Goal: Find specific page/section: Find specific page/section

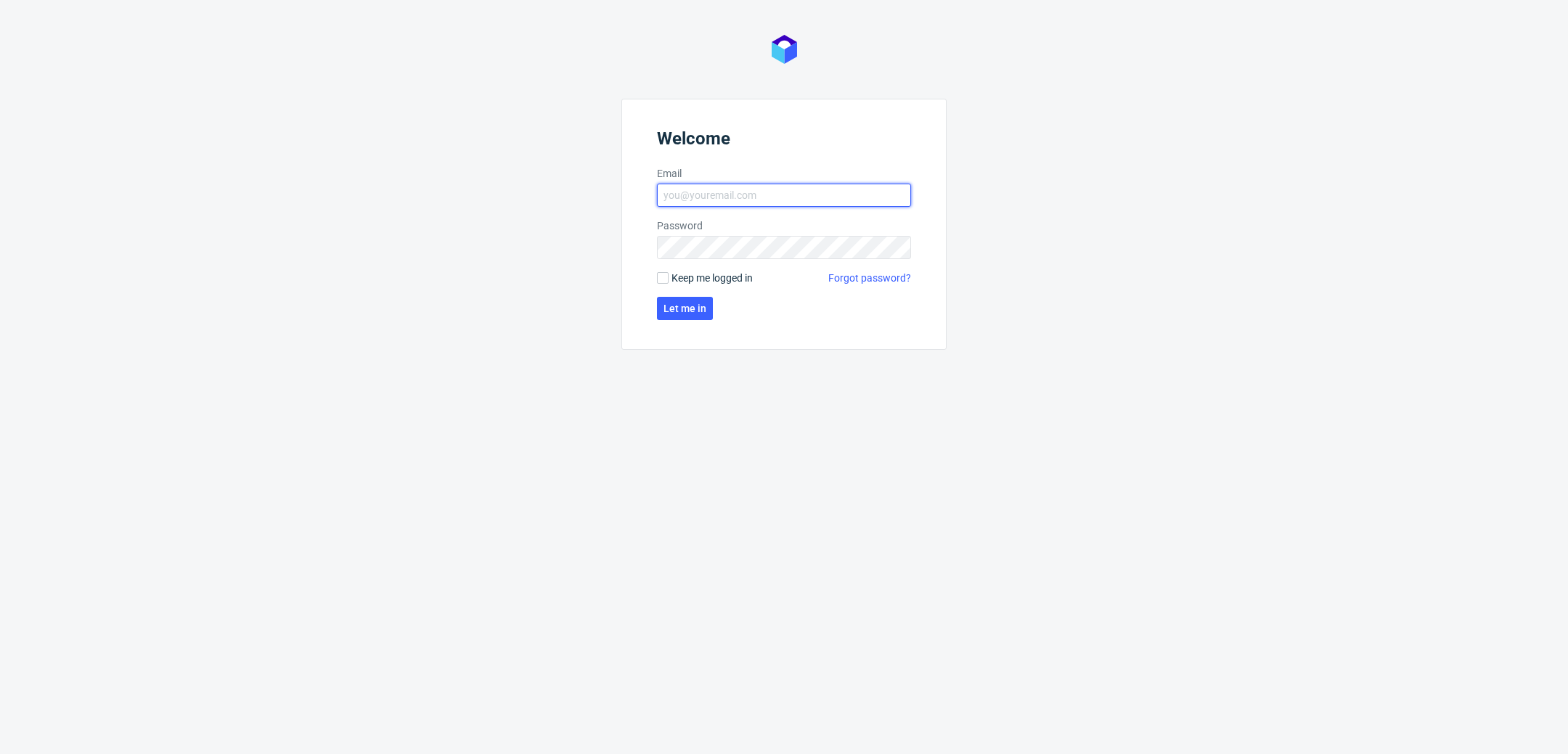
click at [751, 192] on input "Email" at bounding box center [784, 195] width 254 height 23
type input "katarzyna.drabczyk@packhelp.com"
click button "Let me in" at bounding box center [684, 308] width 56 height 23
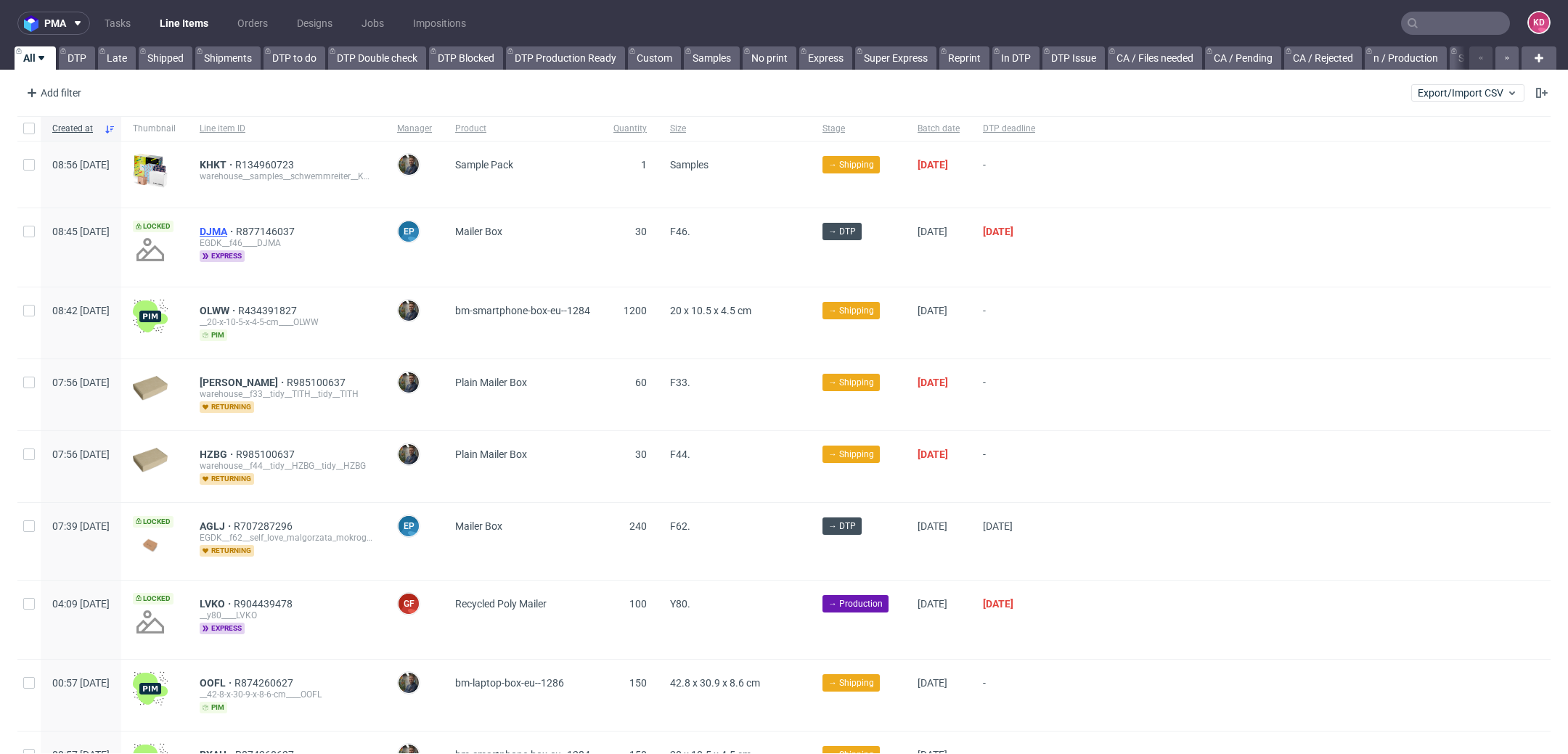
click at [236, 226] on span "DJMA" at bounding box center [218, 232] width 36 height 12
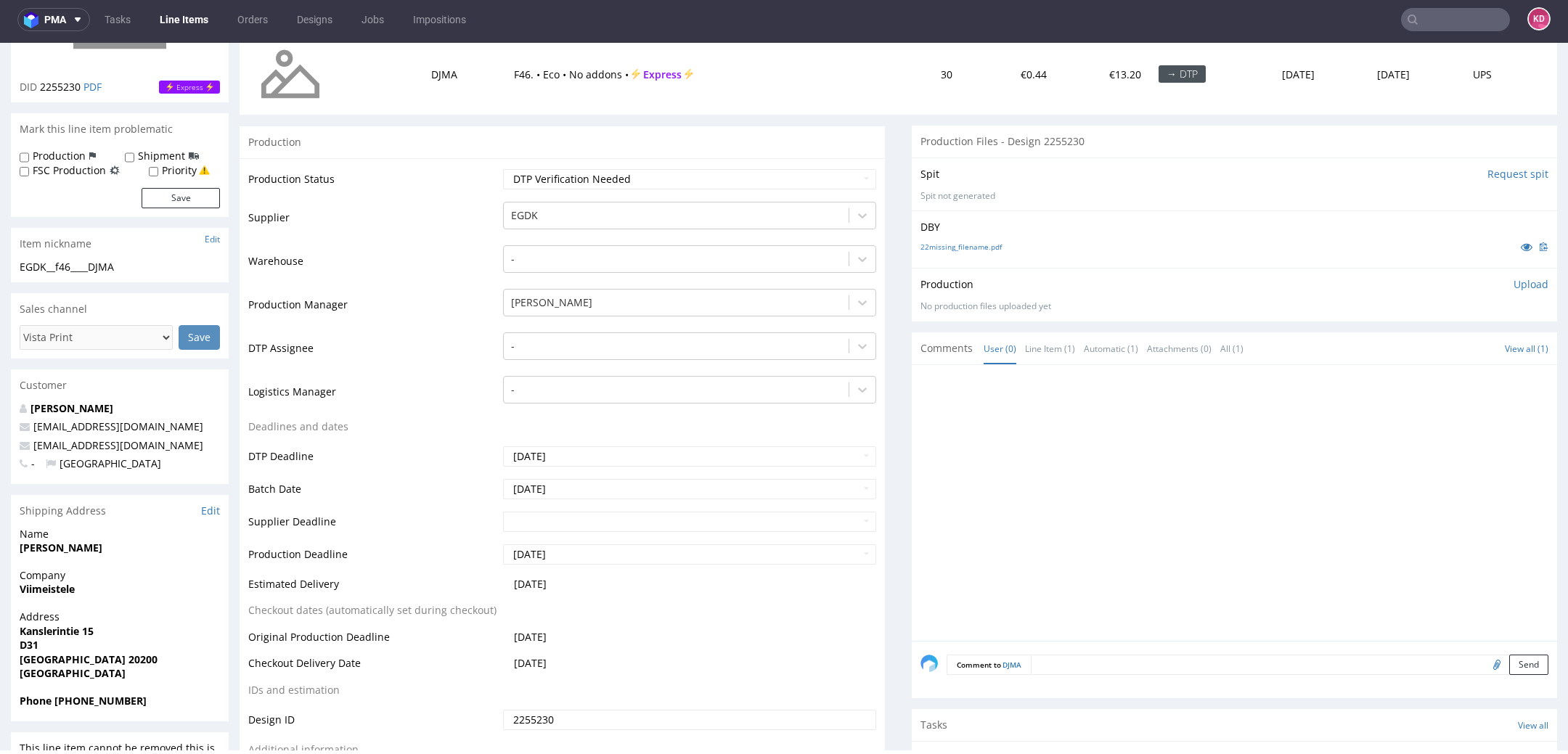
scroll to position [183, 0]
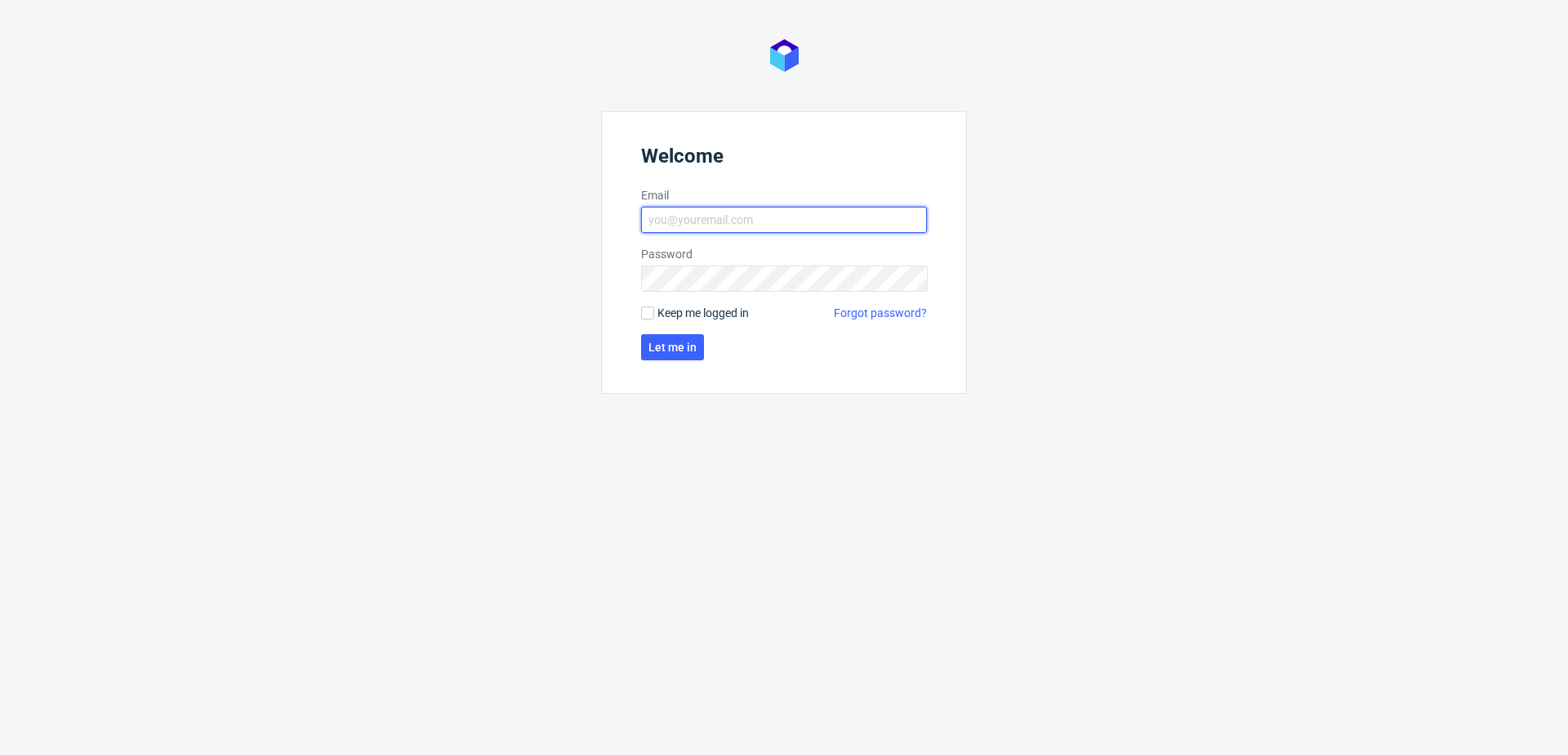
click at [889, 210] on input "Email" at bounding box center [784, 219] width 286 height 26
type input "katarzyna.drabczyk@packhelp.com"
click button "Let me in" at bounding box center [672, 347] width 63 height 26
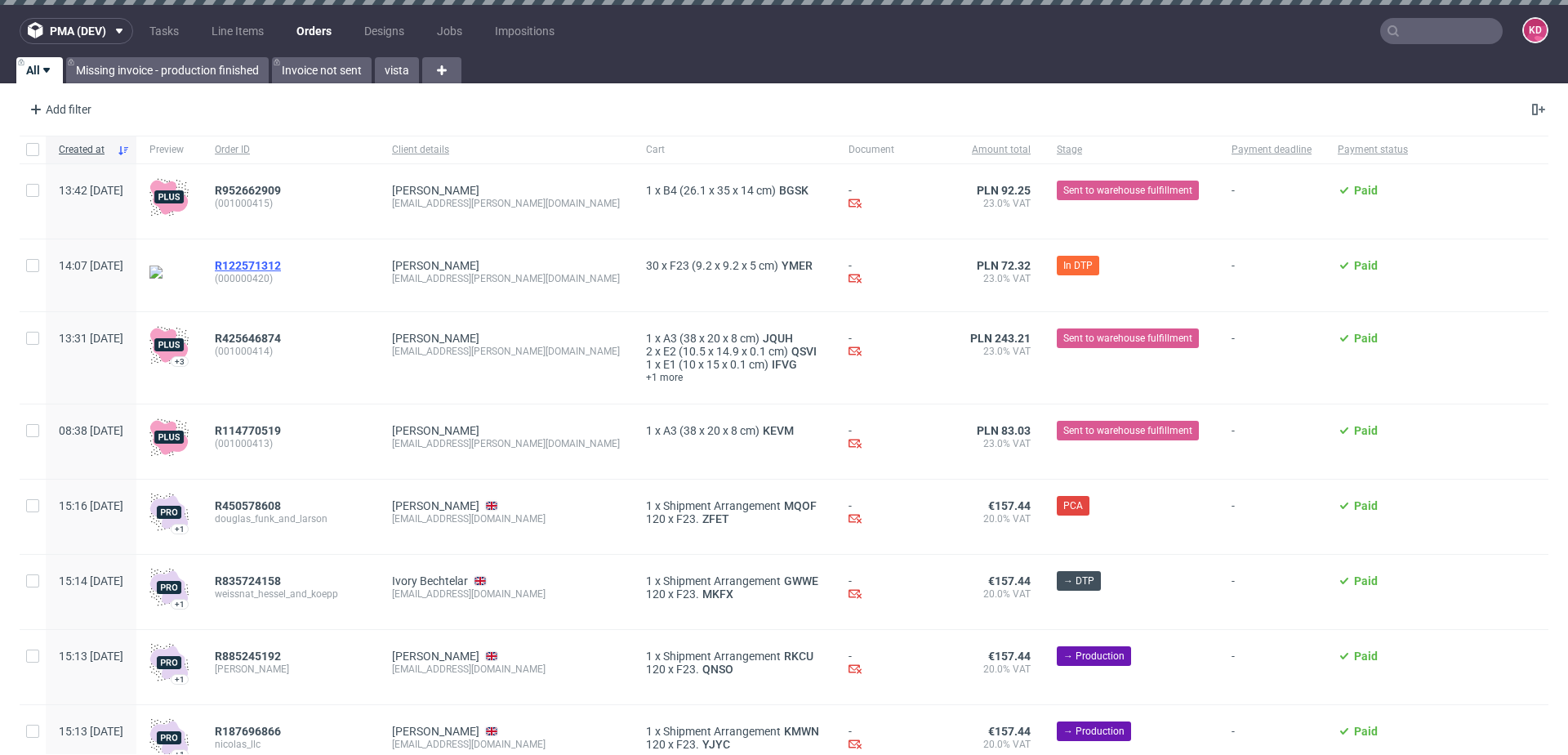
click at [281, 262] on span "R122571312" at bounding box center [247, 266] width 66 height 14
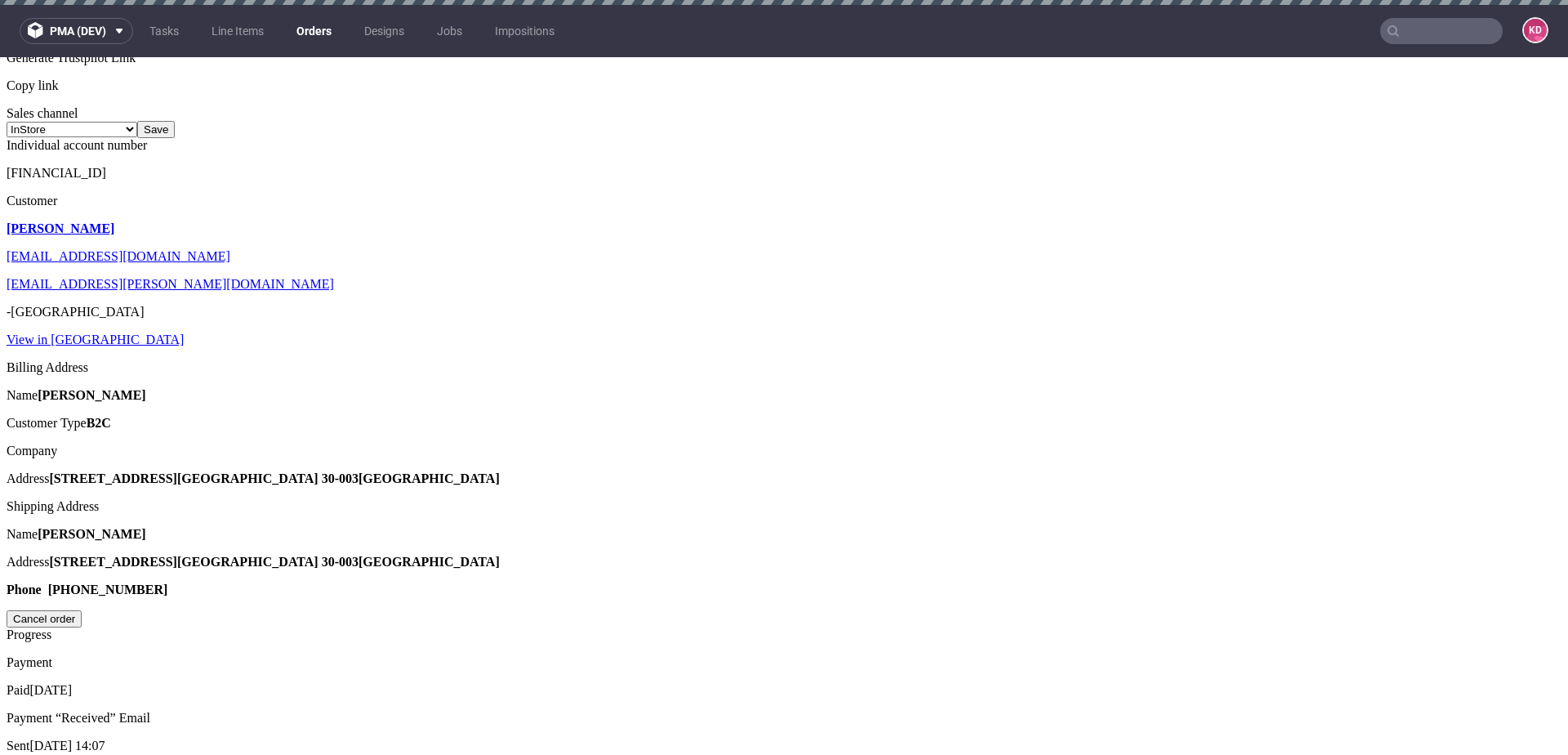
scroll to position [9, 0]
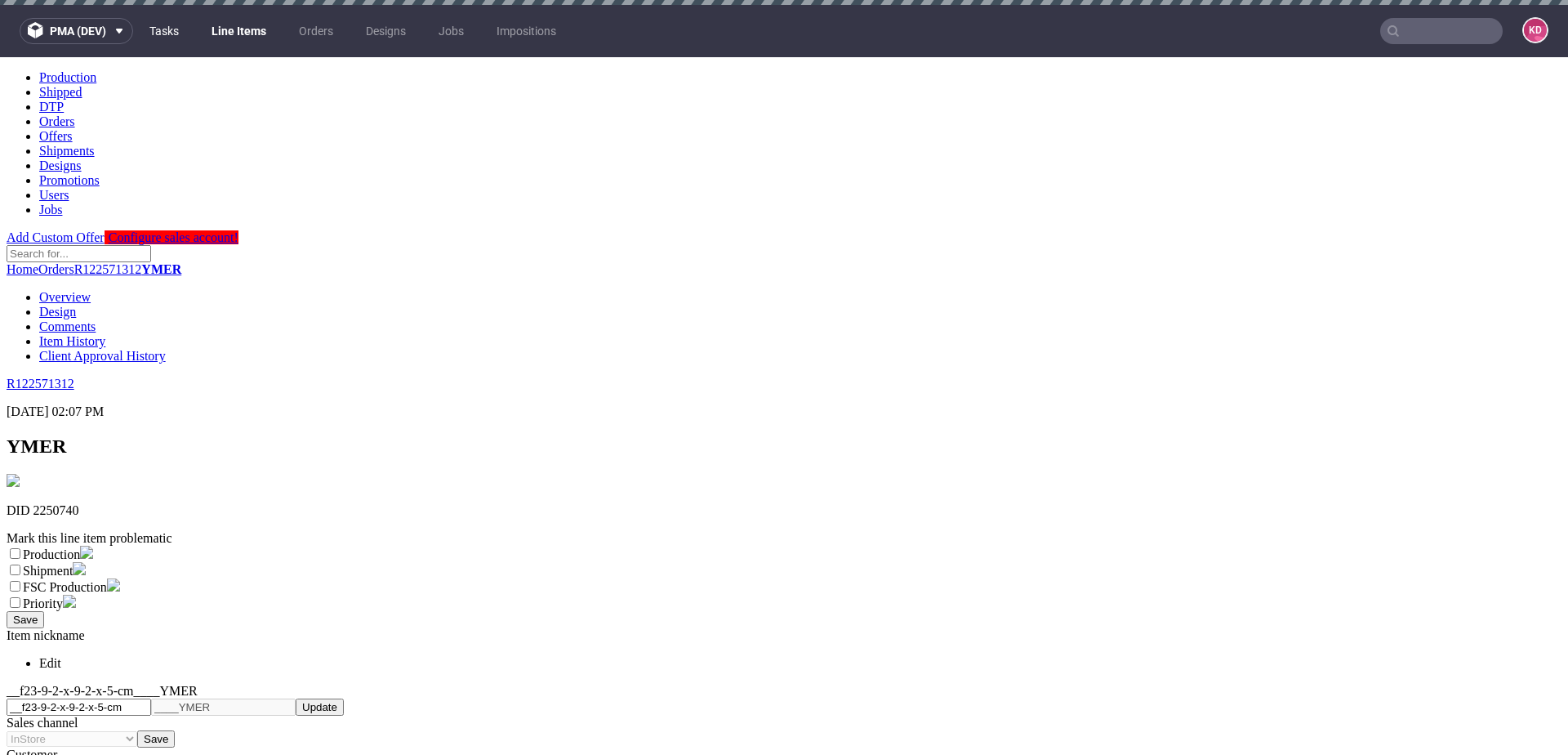
click at [165, 29] on link "Tasks" at bounding box center [164, 31] width 49 height 26
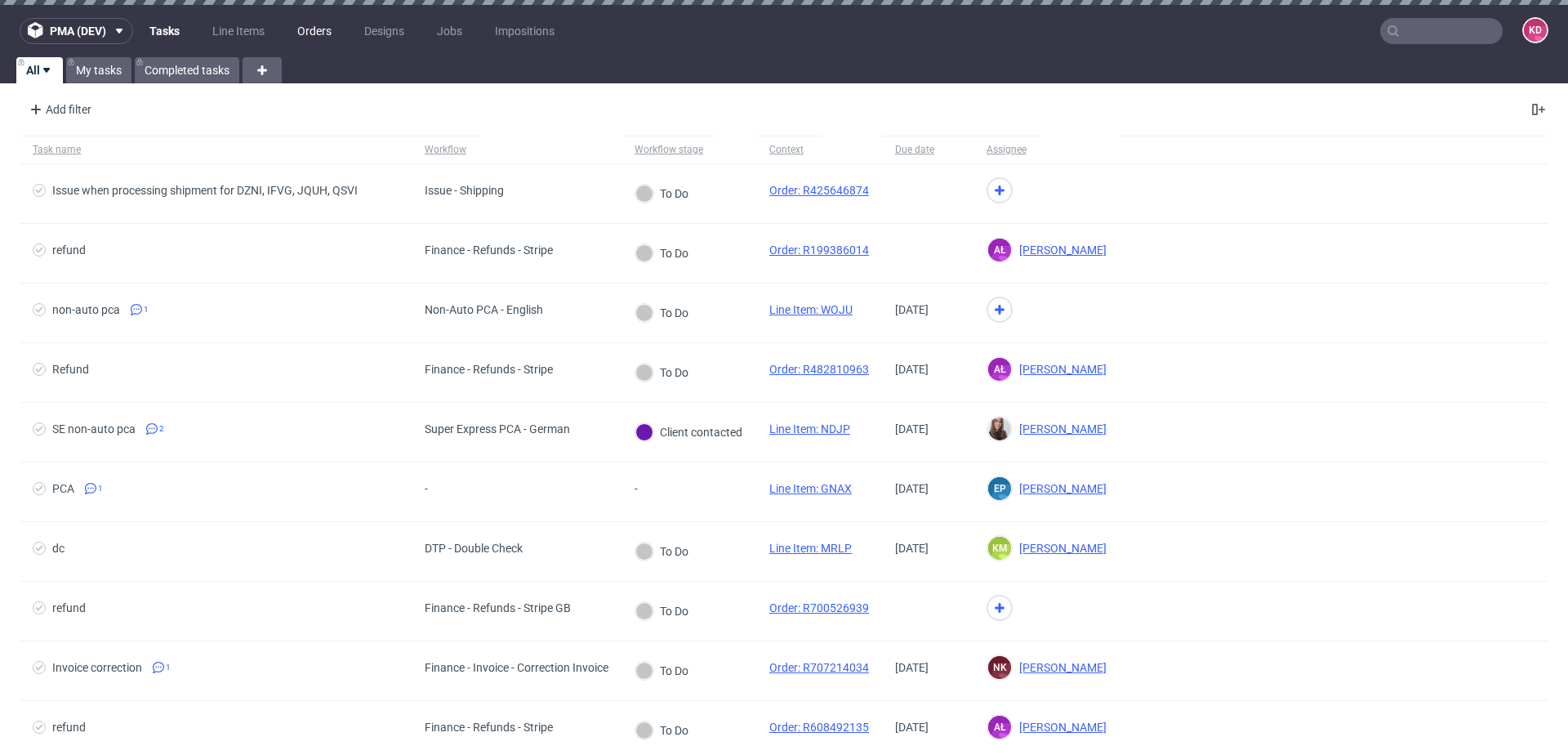
click at [300, 24] on link "Orders" at bounding box center [315, 31] width 54 height 26
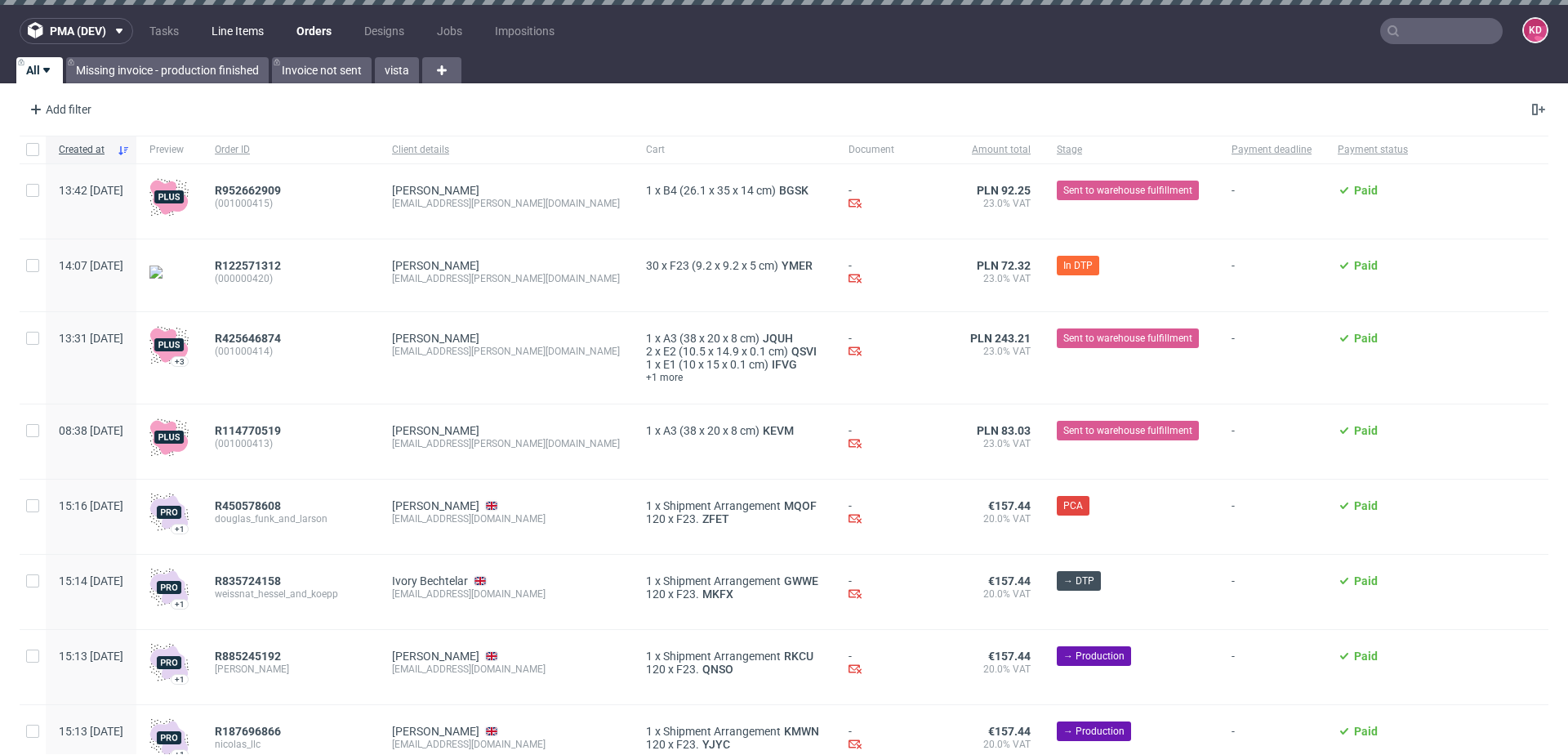
click at [232, 34] on link "Line Items" at bounding box center [238, 31] width 71 height 26
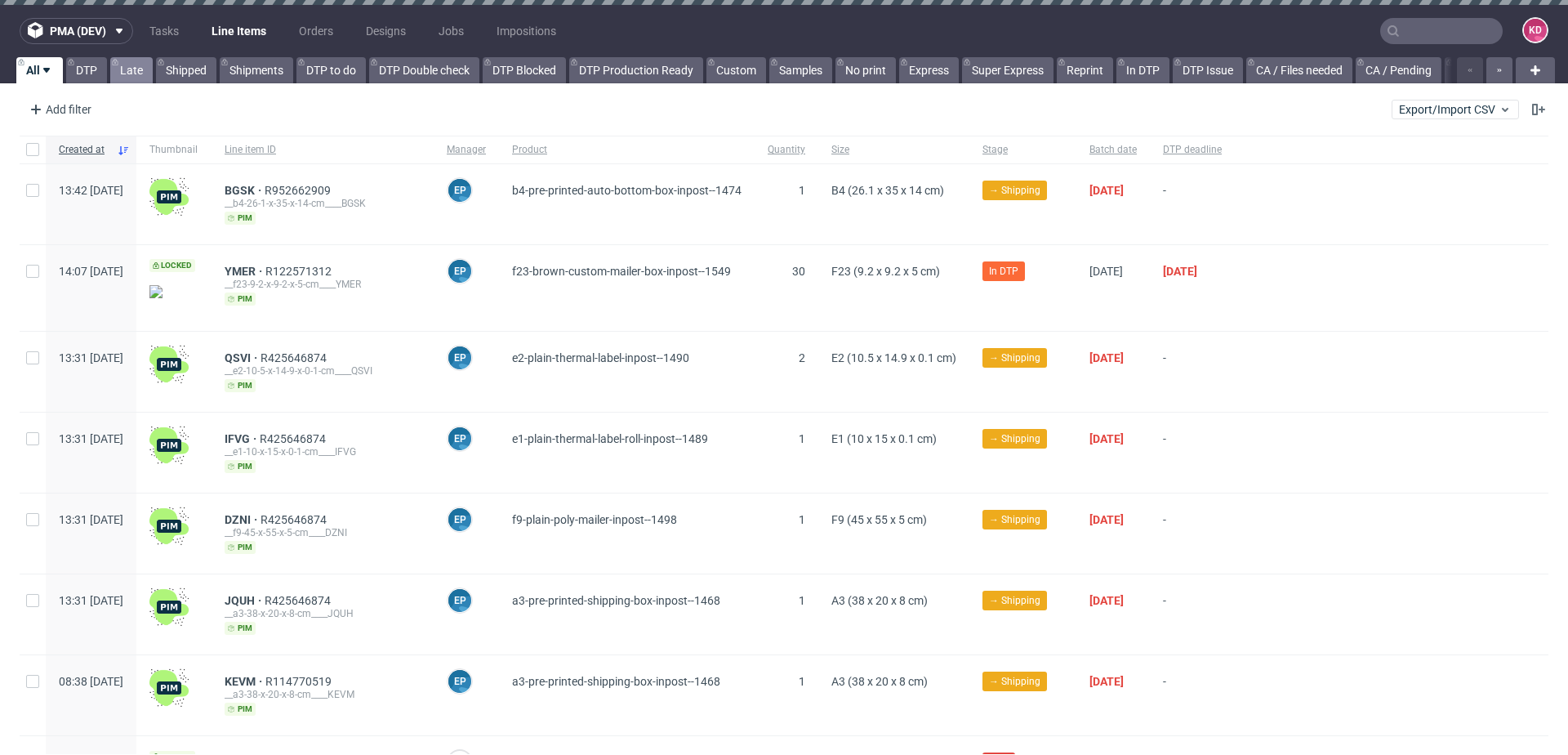
click at [135, 72] on link "Late" at bounding box center [131, 70] width 43 height 26
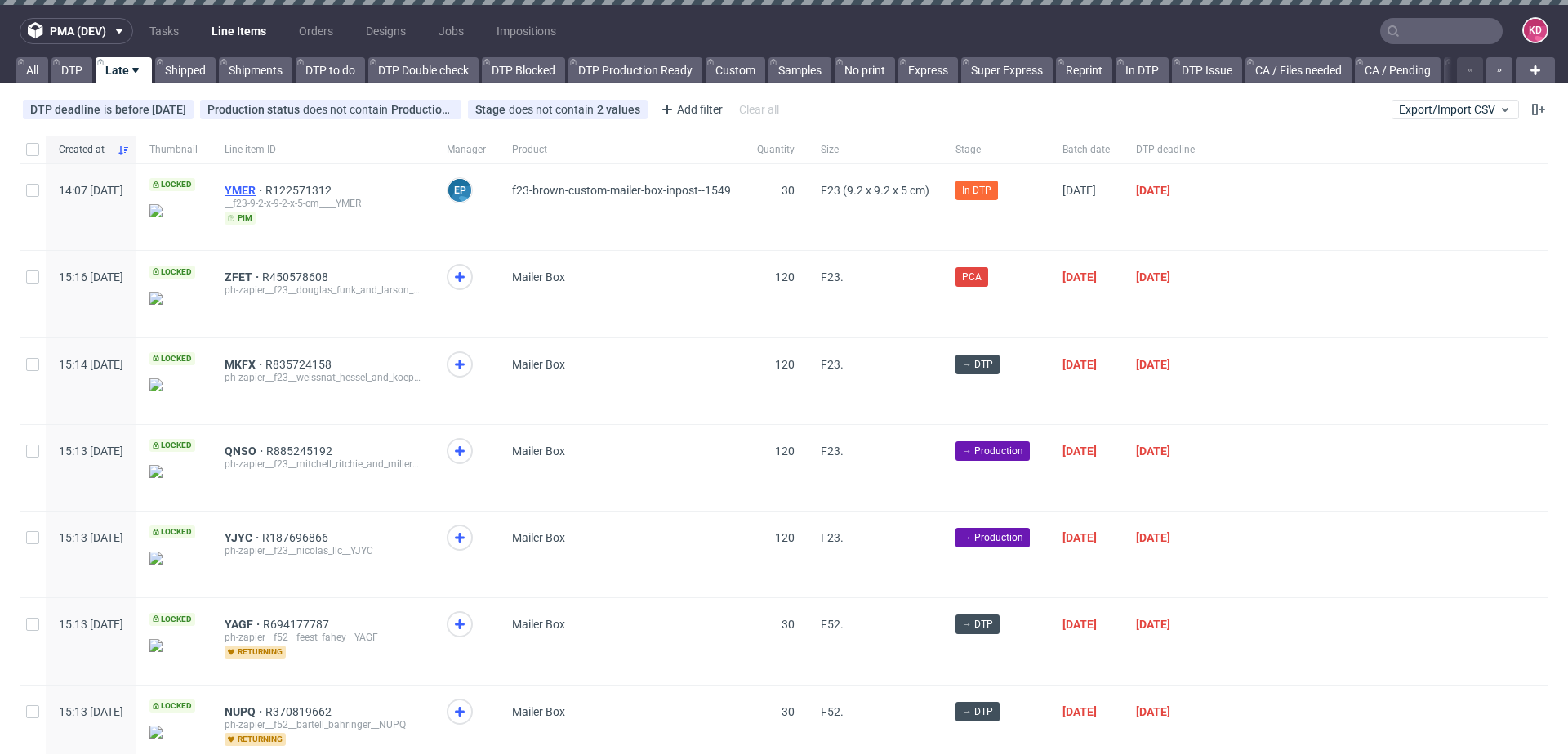
click at [266, 187] on span "YMER" at bounding box center [245, 190] width 41 height 14
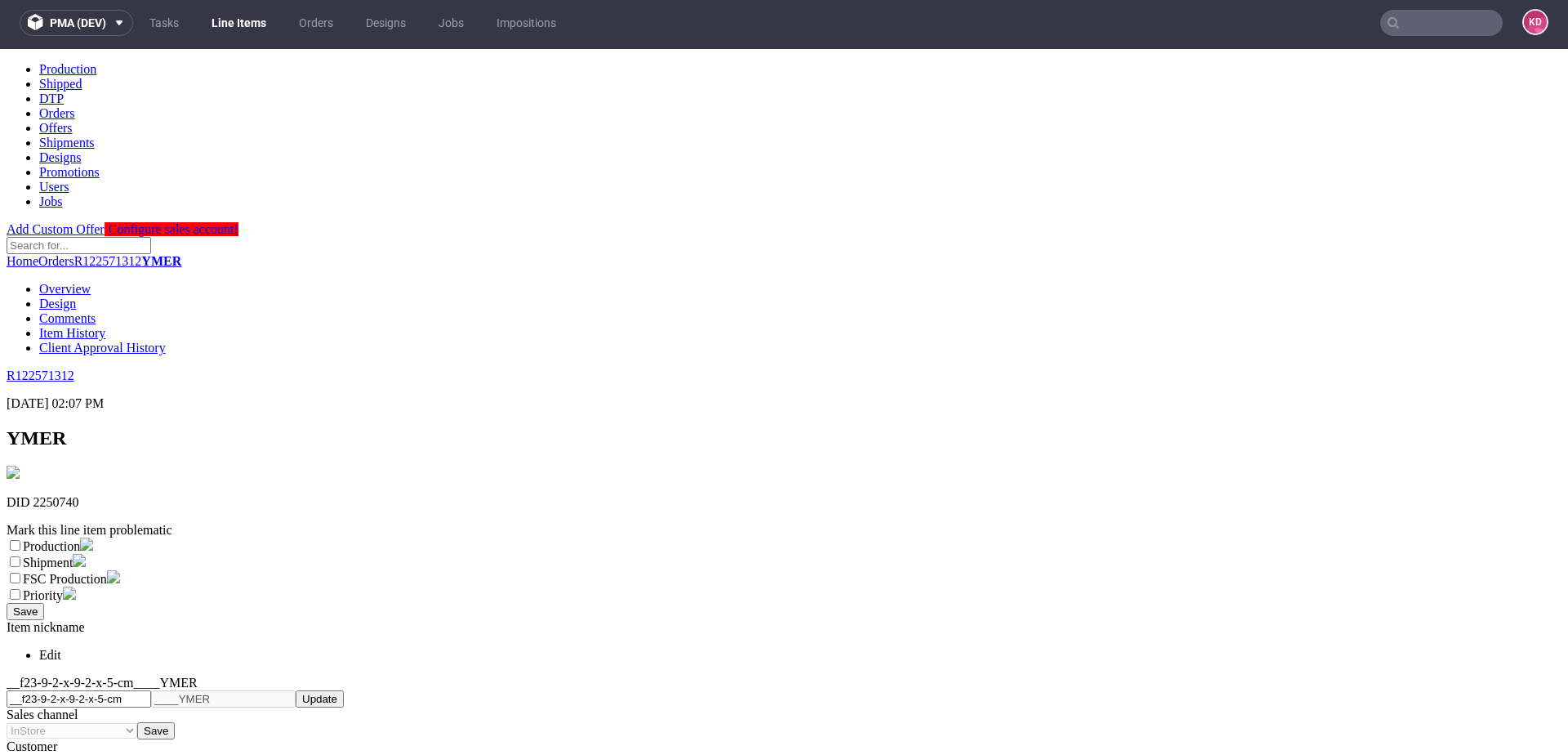
click at [227, 16] on link "Line Items" at bounding box center [239, 22] width 74 height 26
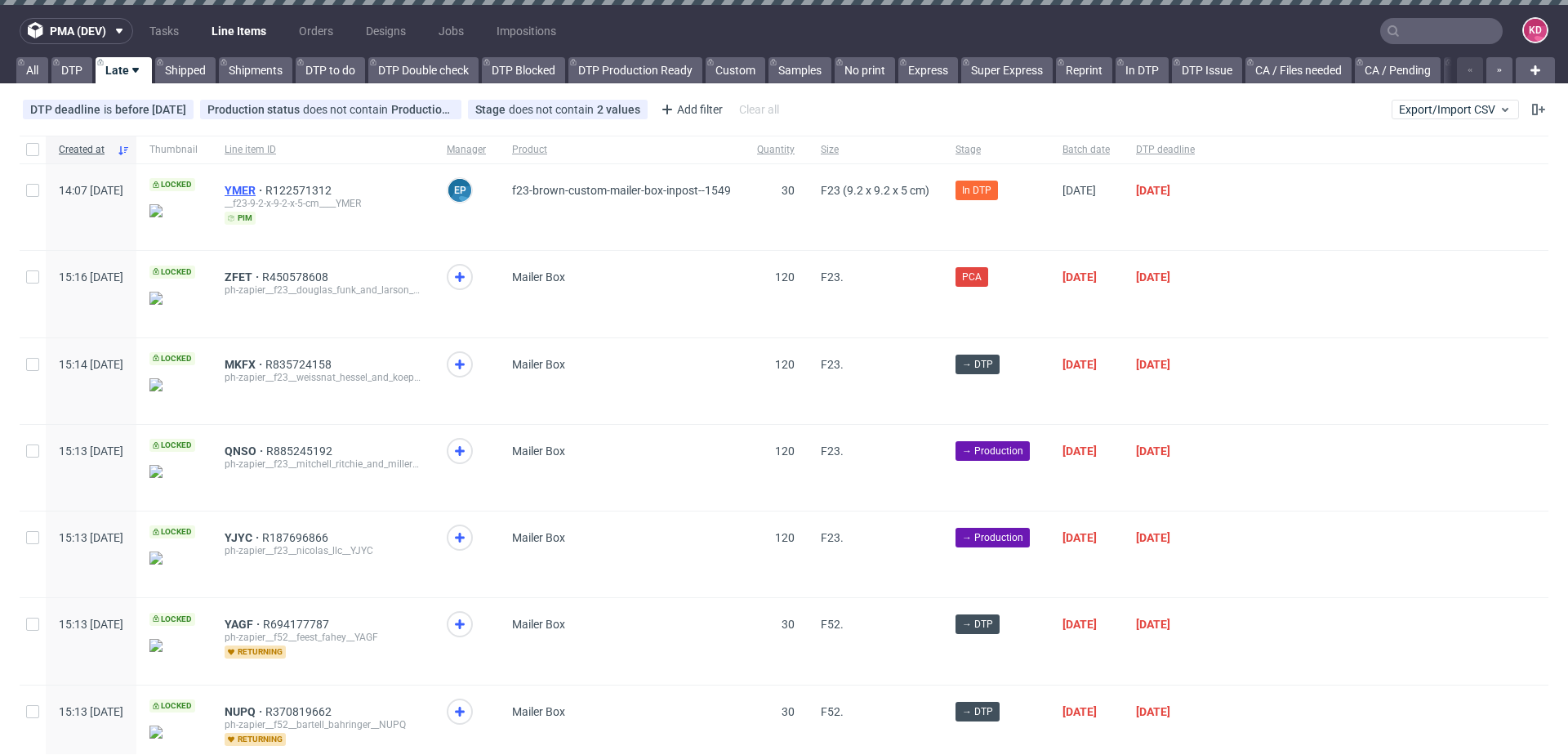
click at [266, 188] on span "YMER" at bounding box center [245, 190] width 41 height 14
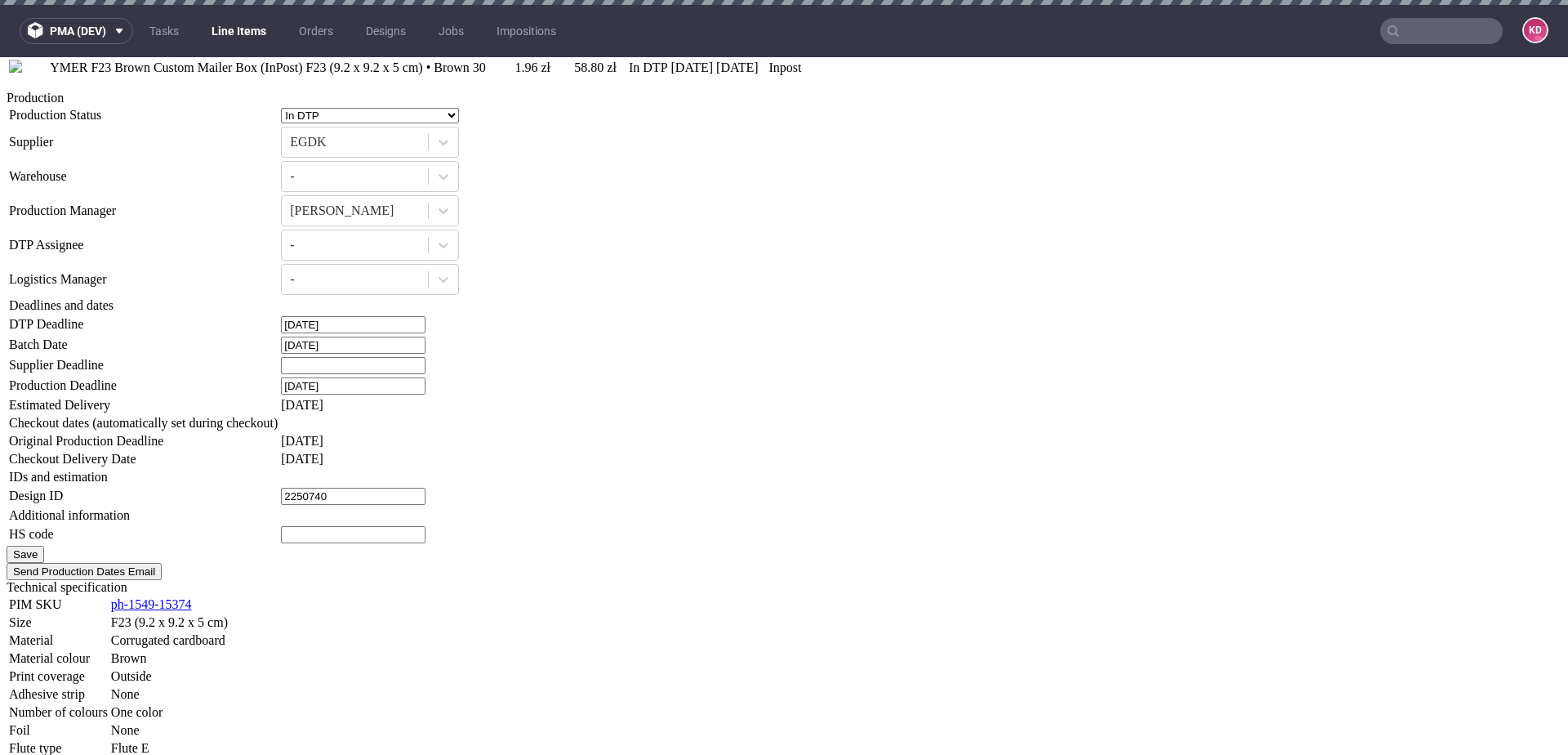
scroll to position [1485, 0]
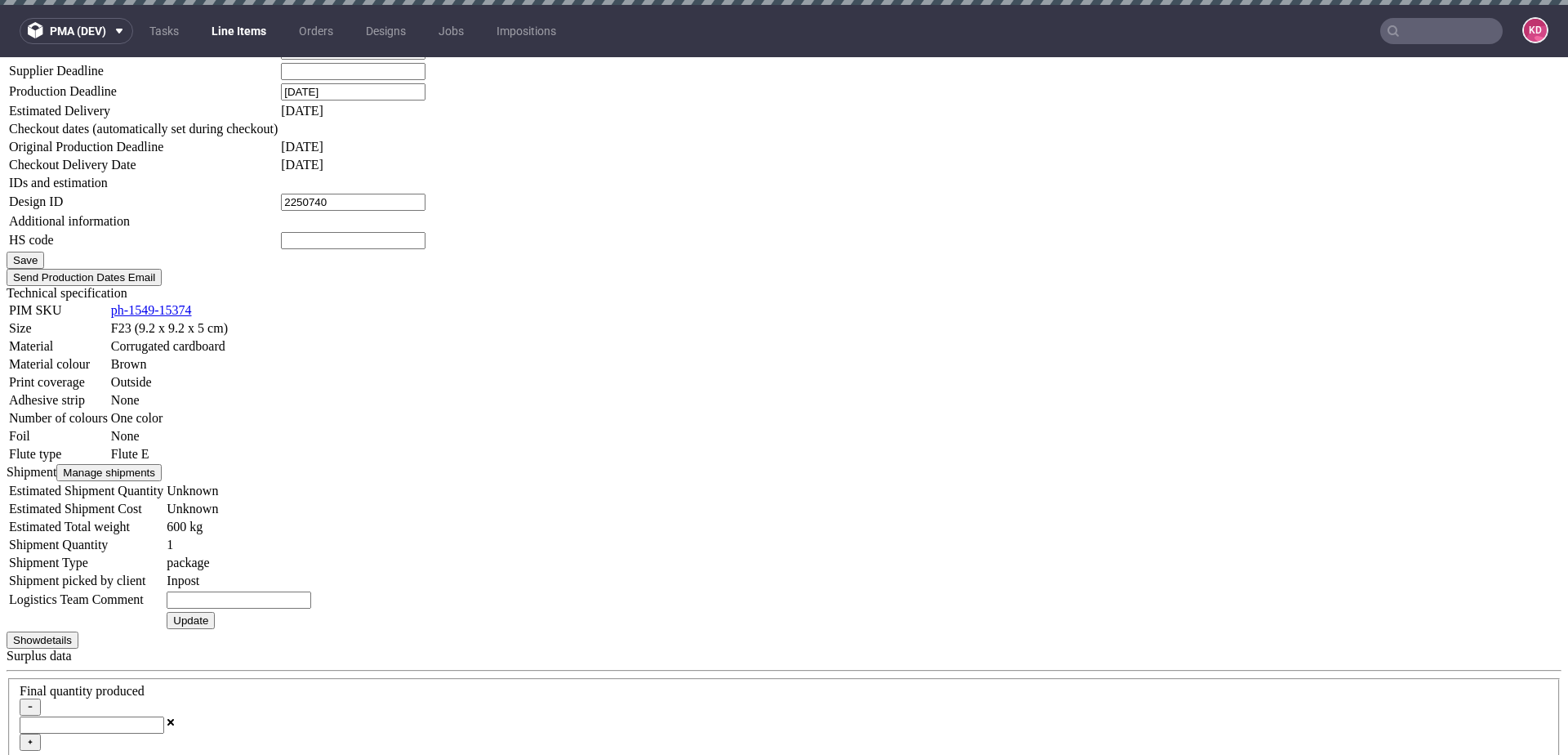
scroll to position [1738, 0]
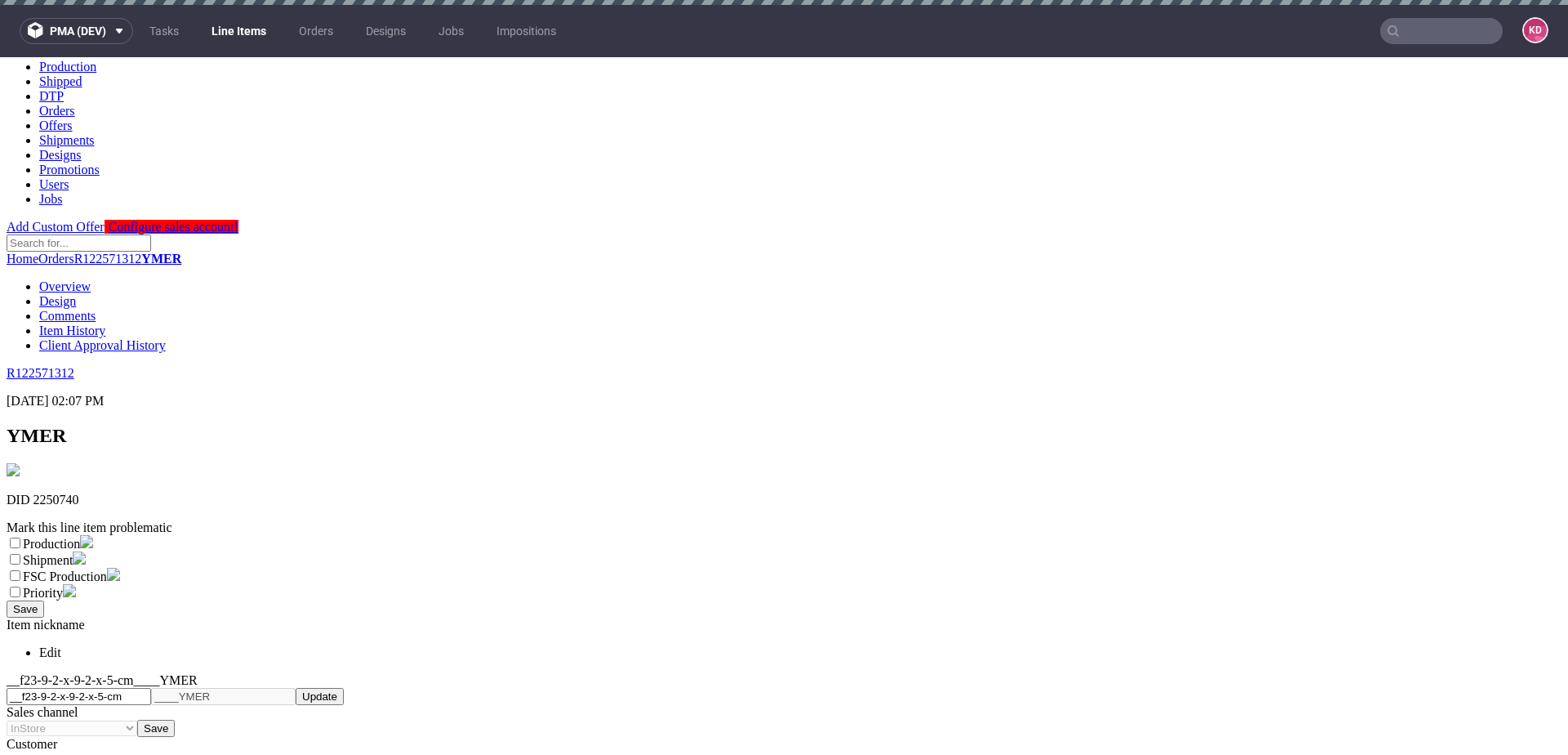
scroll to position [0, 0]
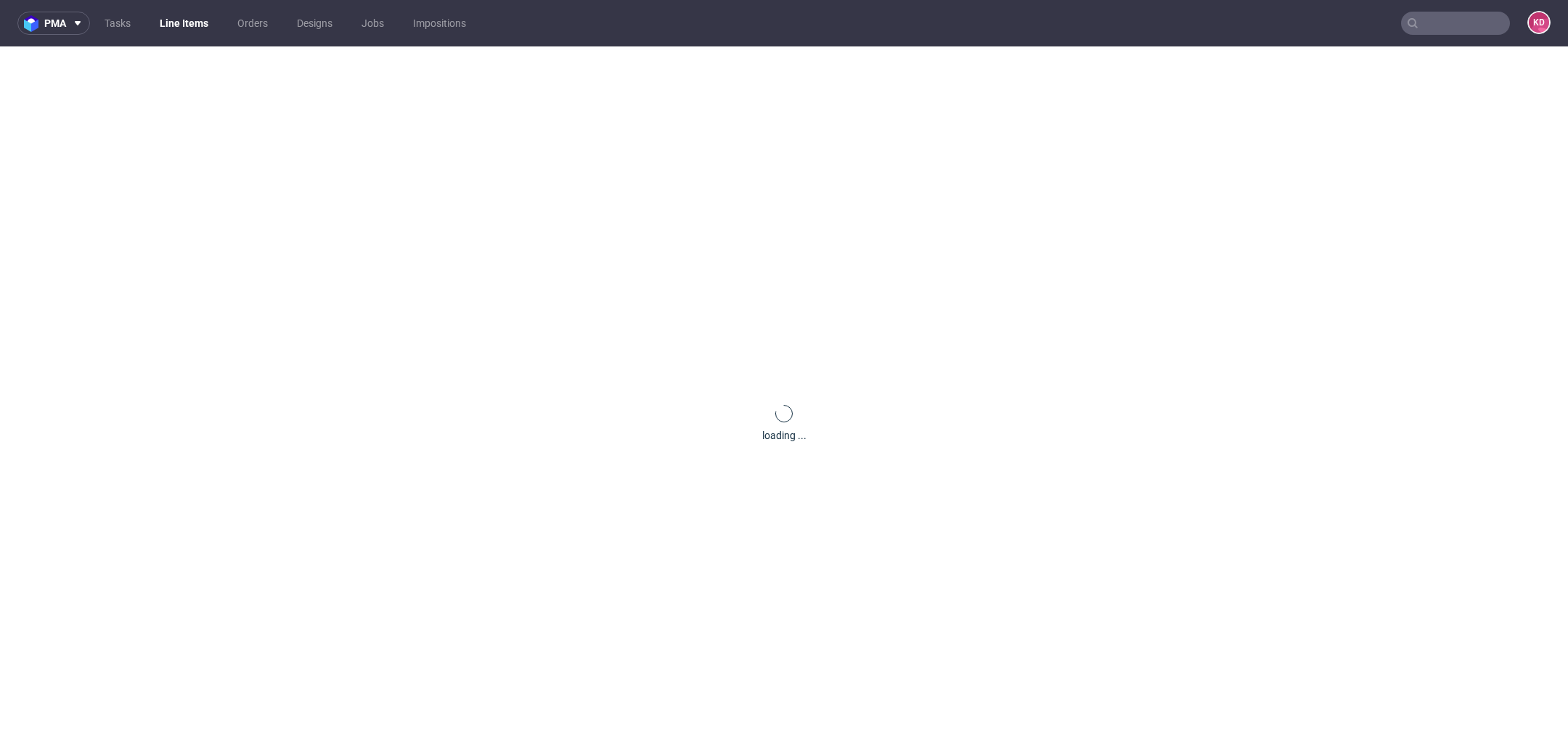
click at [173, 26] on link "Line Items" at bounding box center [184, 23] width 66 height 23
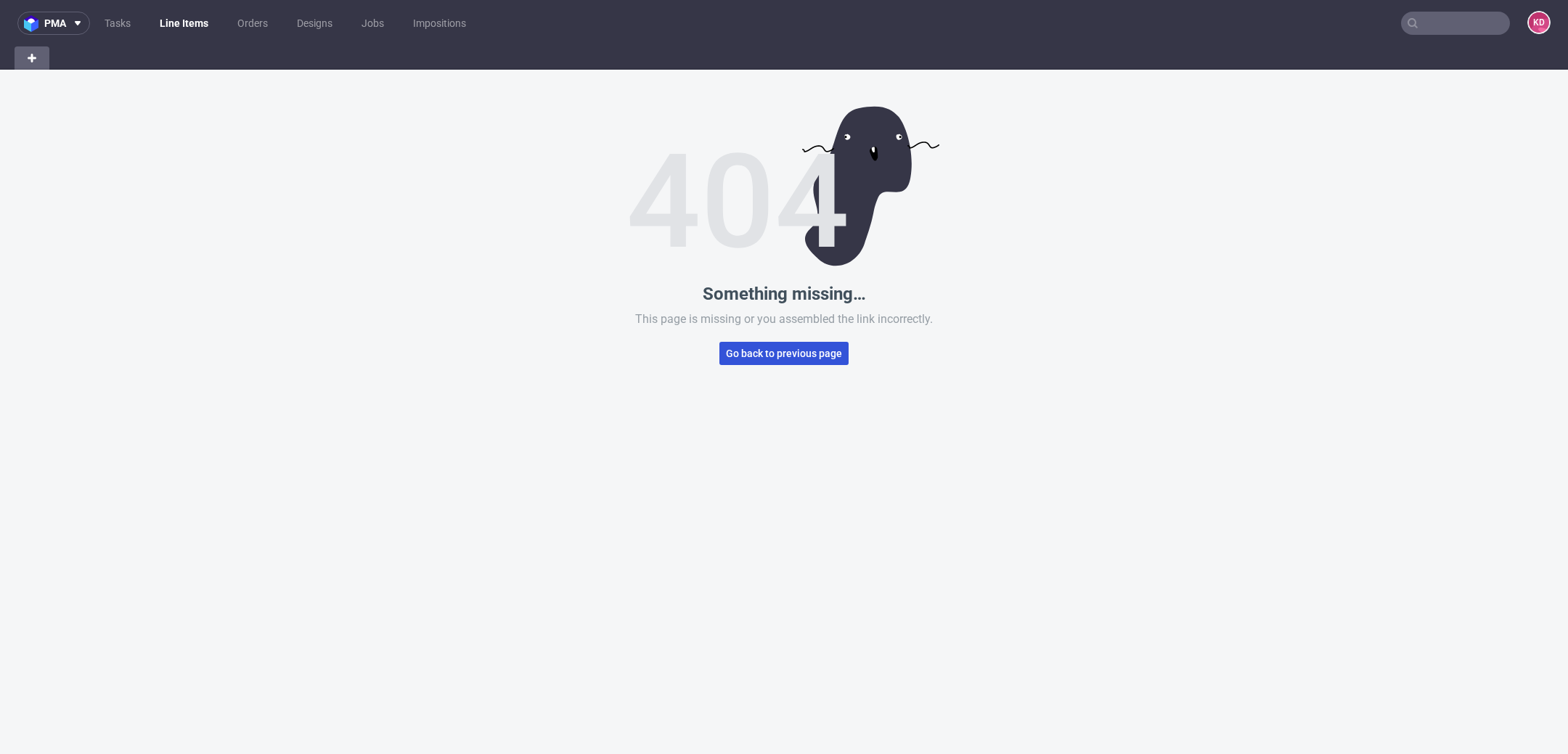
click at [745, 360] on button "Go back to previous page" at bounding box center [784, 353] width 129 height 23
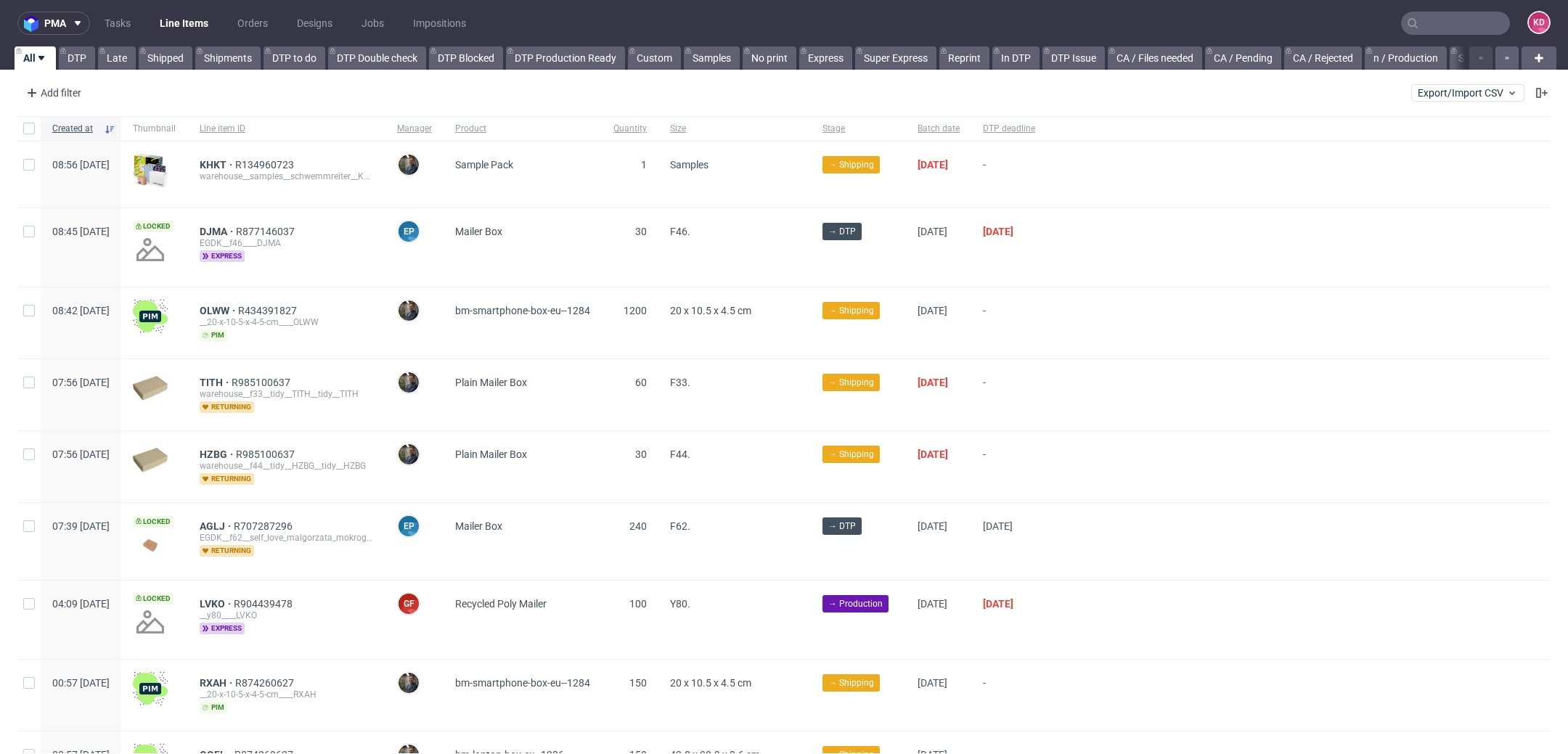
click at [173, 19] on link "Line Items" at bounding box center [184, 23] width 66 height 23
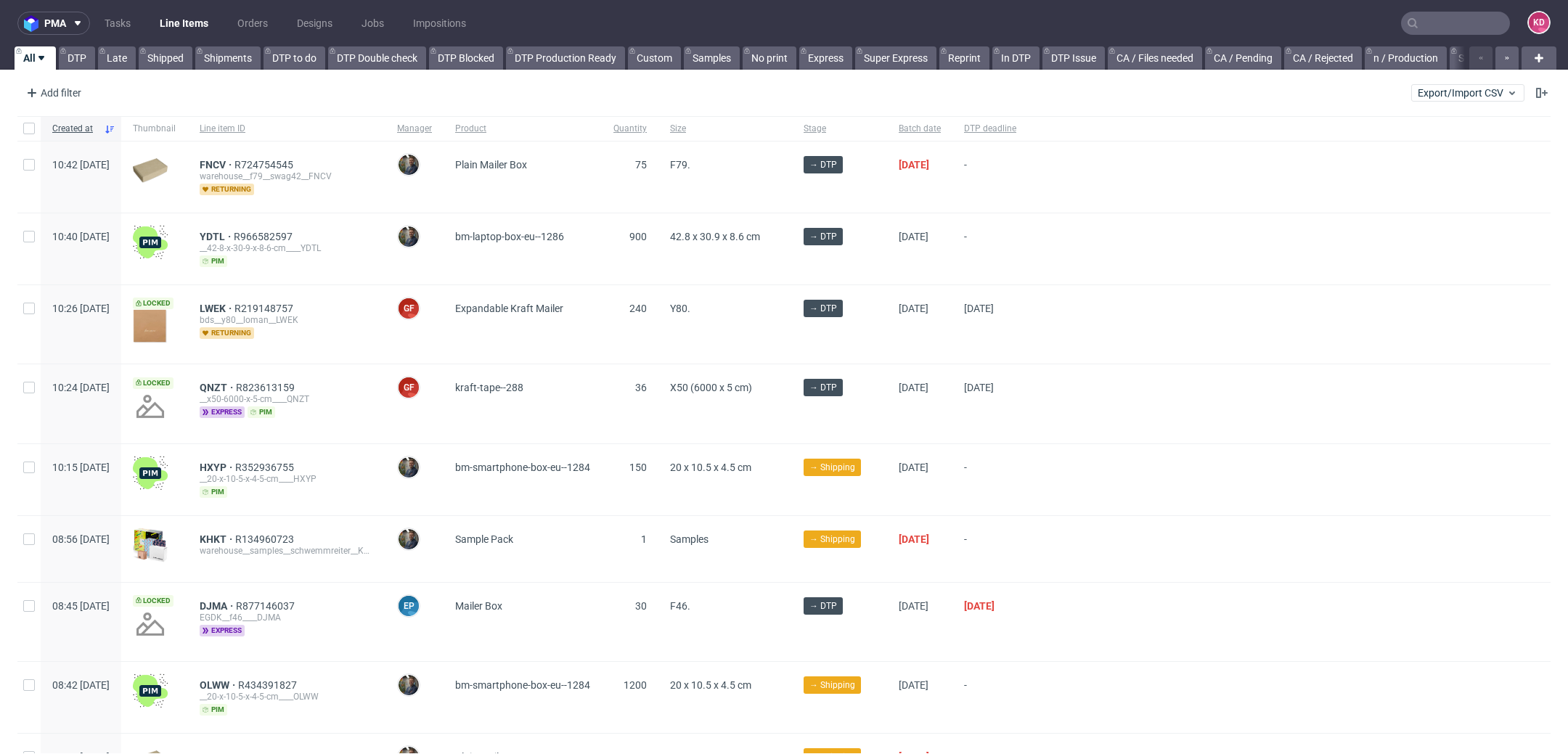
click at [263, 157] on div "FNCV R724754545 warehouse__f79__swag42__FNCV returning" at bounding box center [287, 177] width 198 height 71
click at [234, 159] on span "FNCV" at bounding box center [217, 165] width 35 height 12
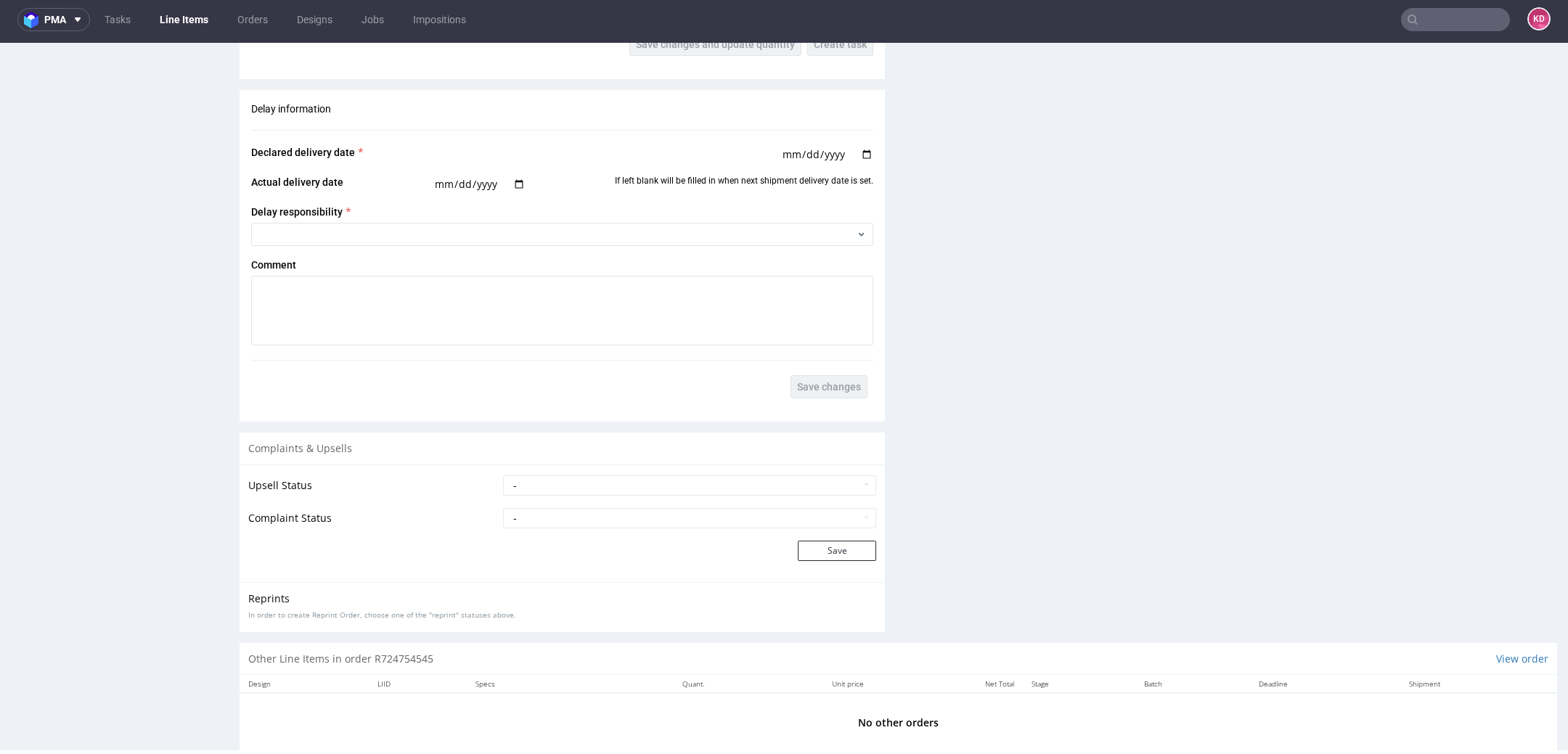
scroll to position [1722, 0]
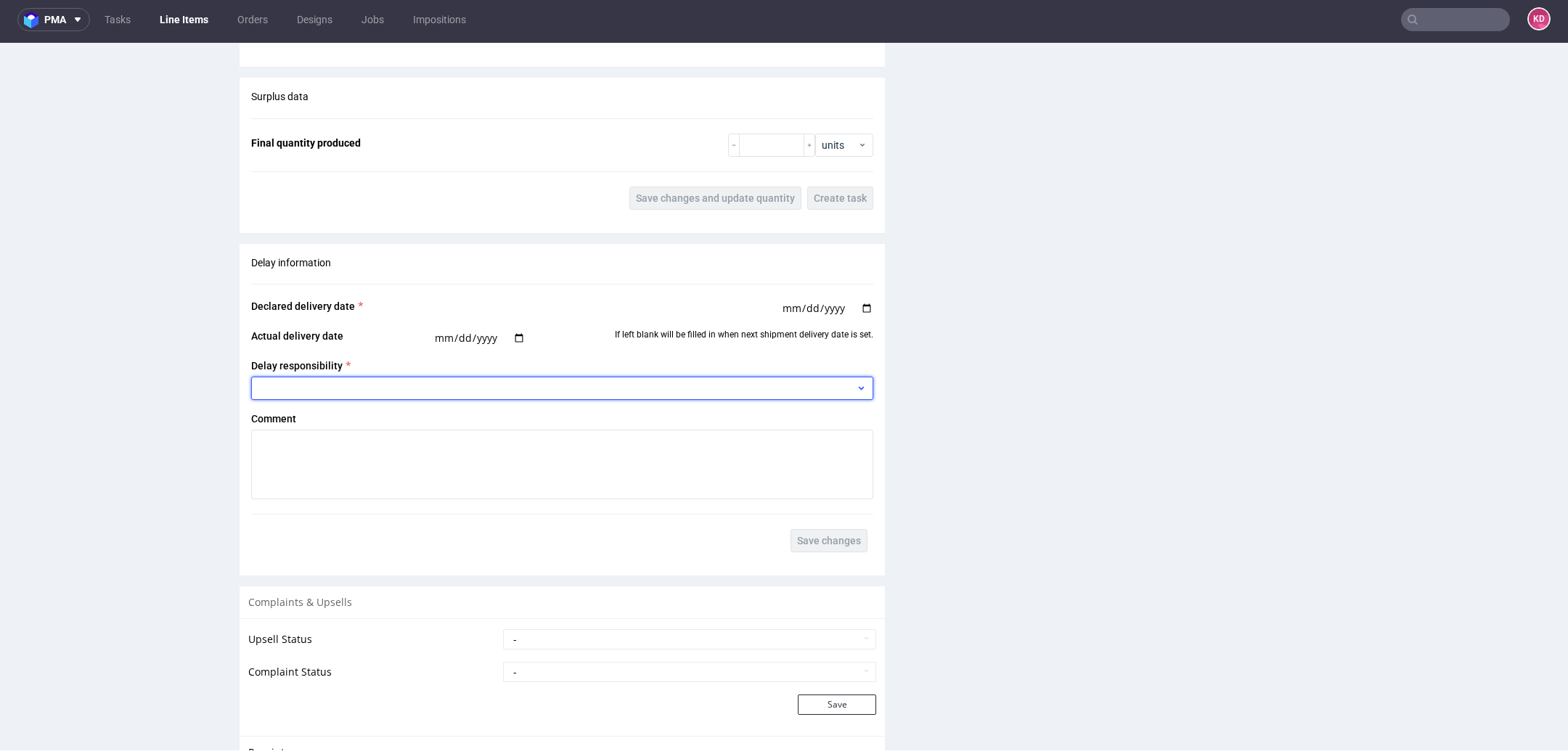
click at [708, 394] on div at bounding box center [562, 388] width 623 height 23
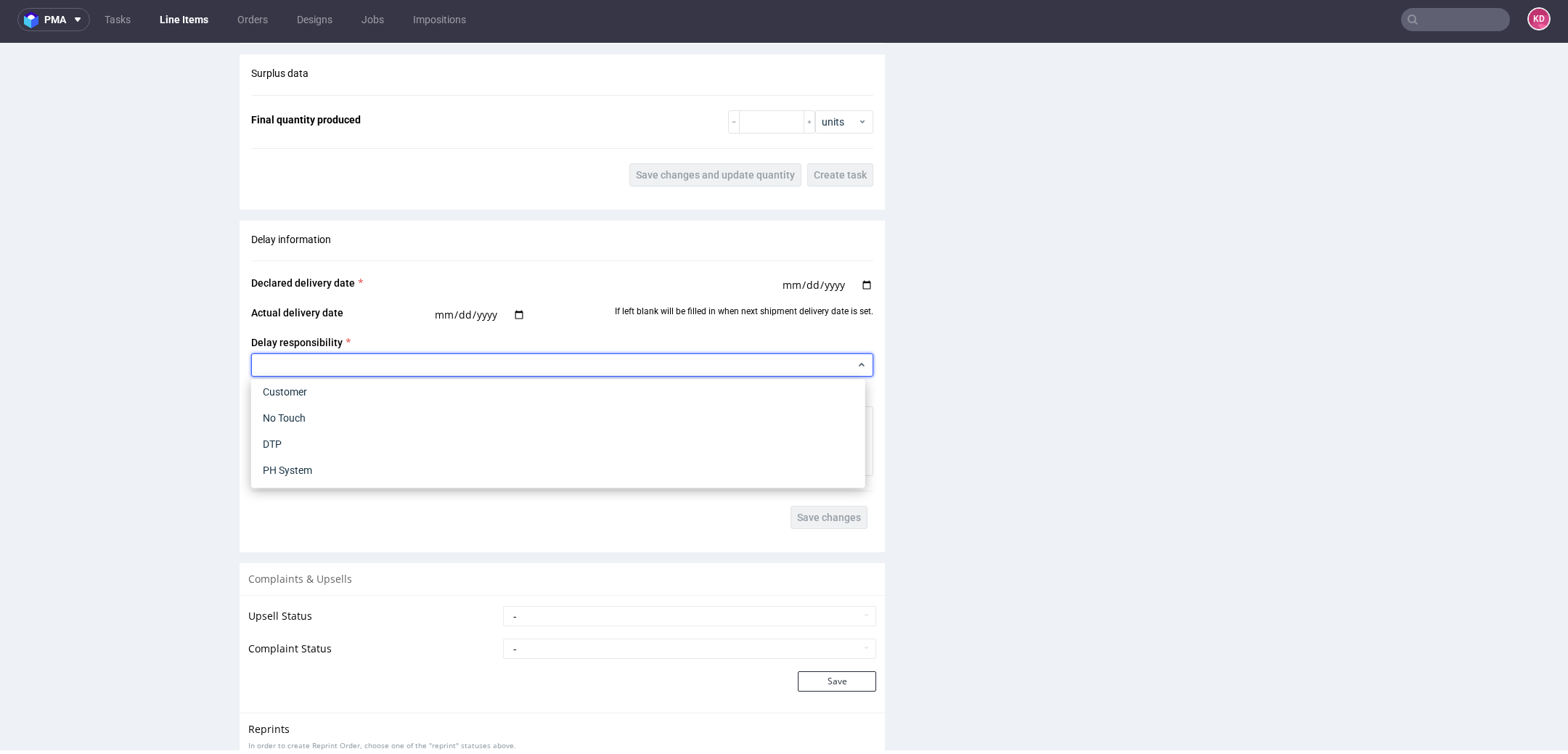
scroll to position [0, 0]
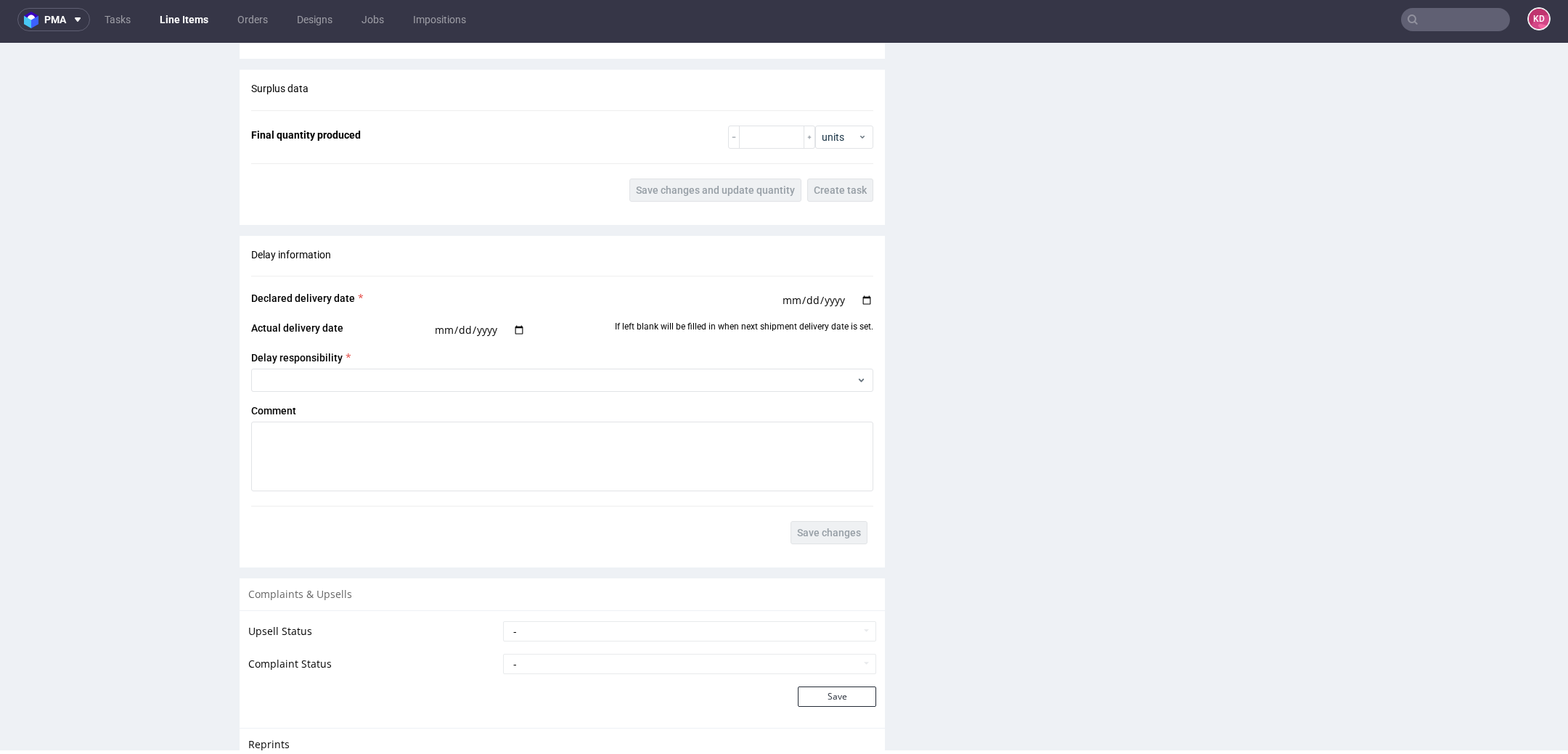
scroll to position [1730, 0]
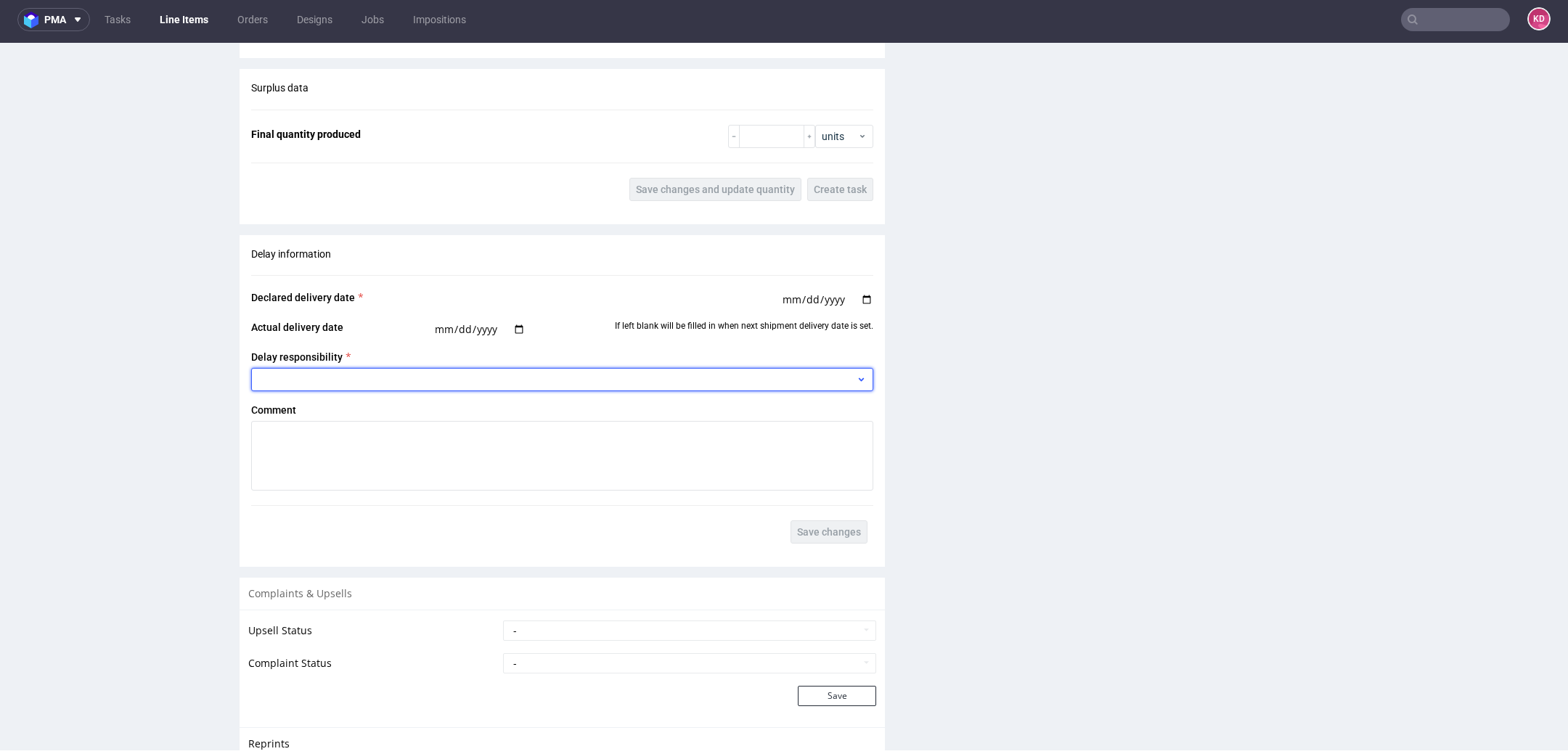
click at [398, 378] on div at bounding box center [562, 380] width 623 height 23
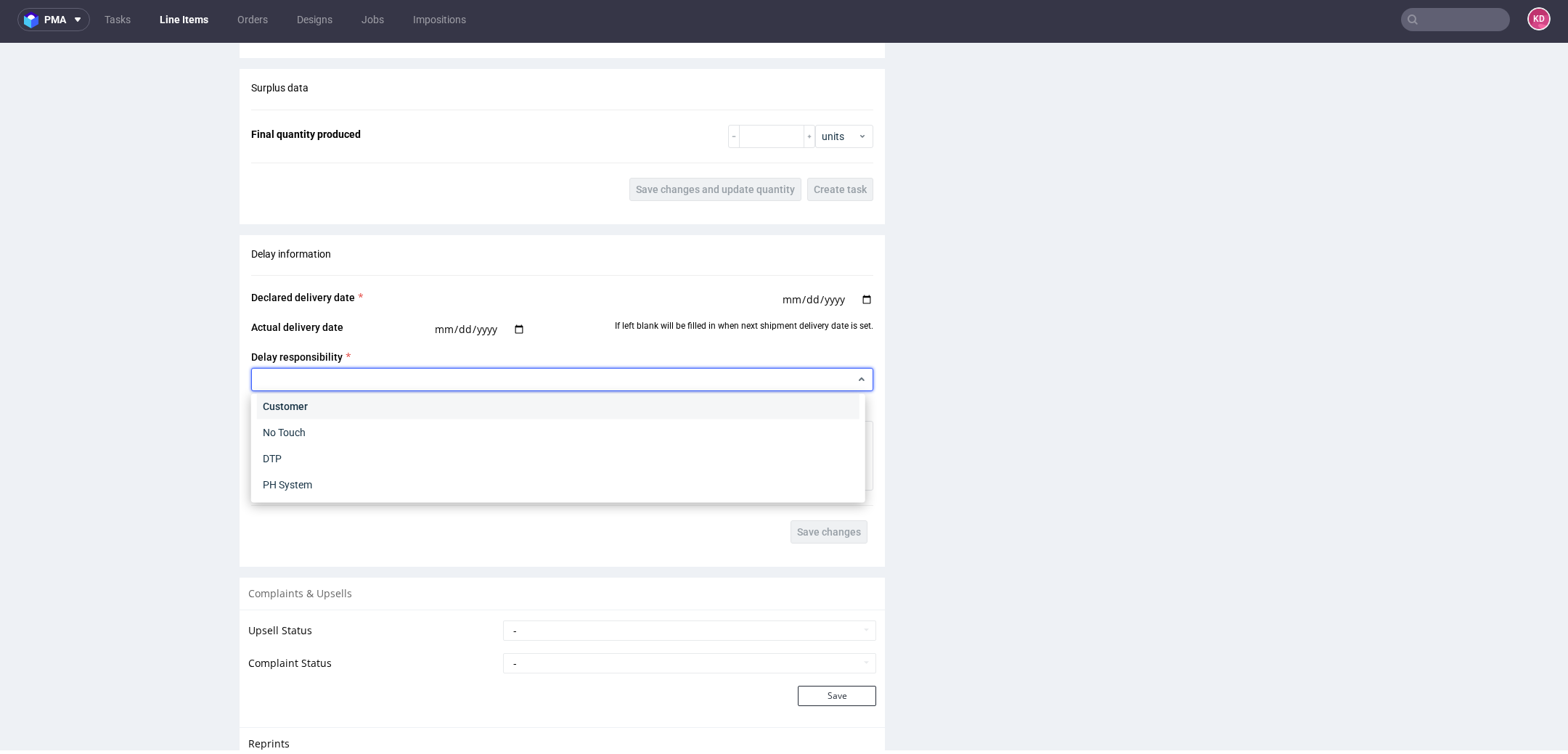
scroll to position [0, 0]
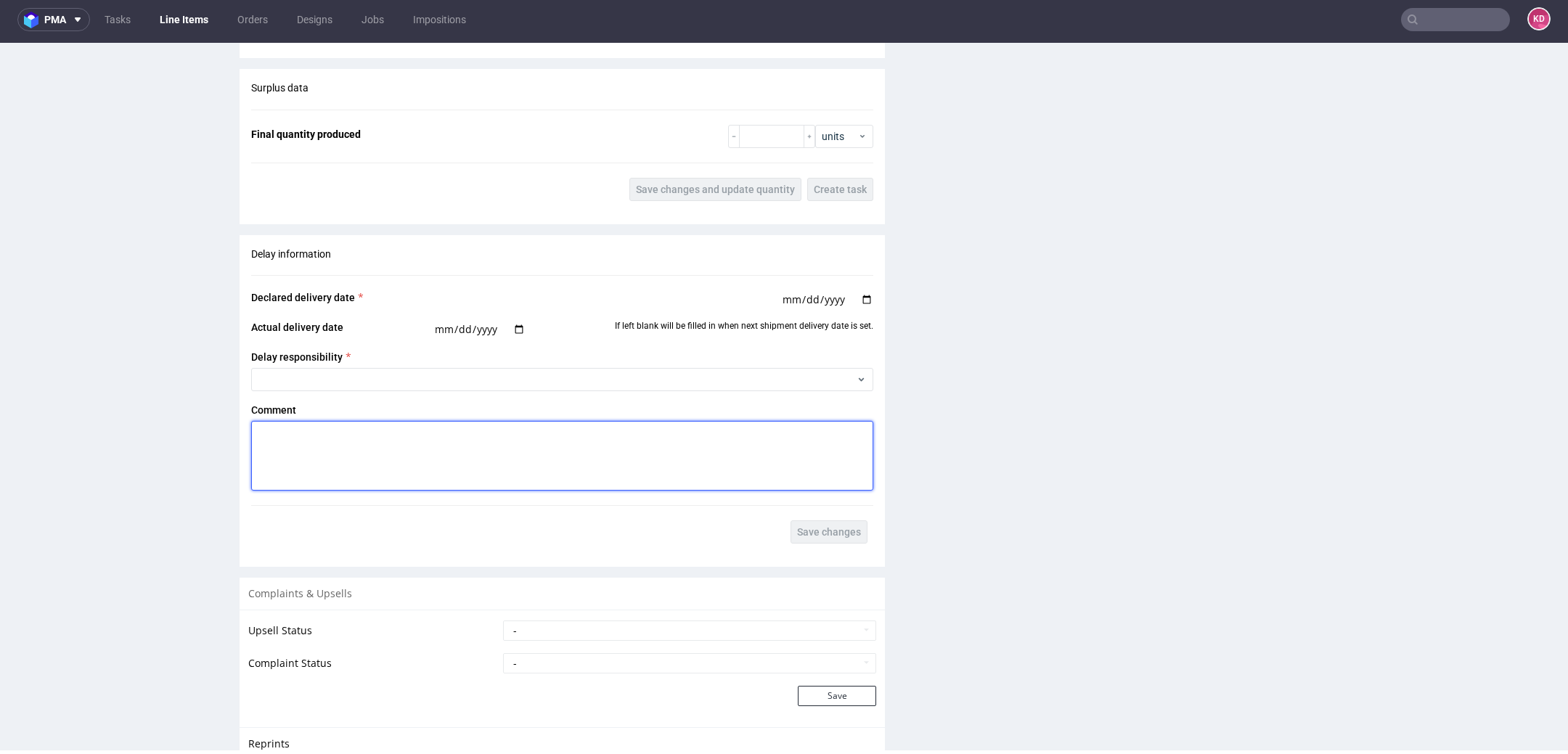
click at [291, 453] on textarea at bounding box center [562, 455] width 623 height 70
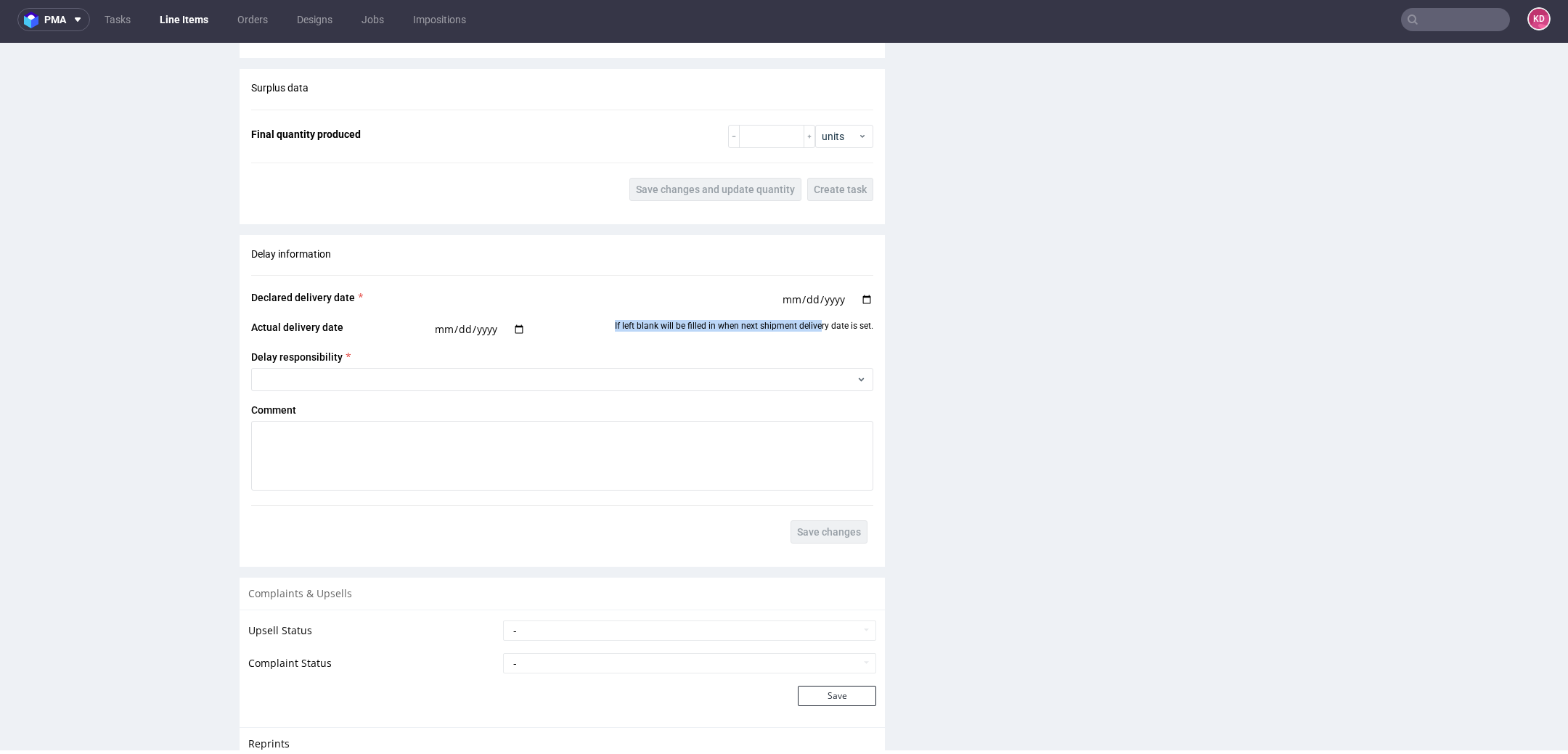
drag, startPoint x: 605, startPoint y: 322, endPoint x: 812, endPoint y: 320, distance: 207.0
click at [812, 321] on div "Actual delivery date If left blank will be filled in when next shipment deliver…" at bounding box center [562, 329] width 623 height 18
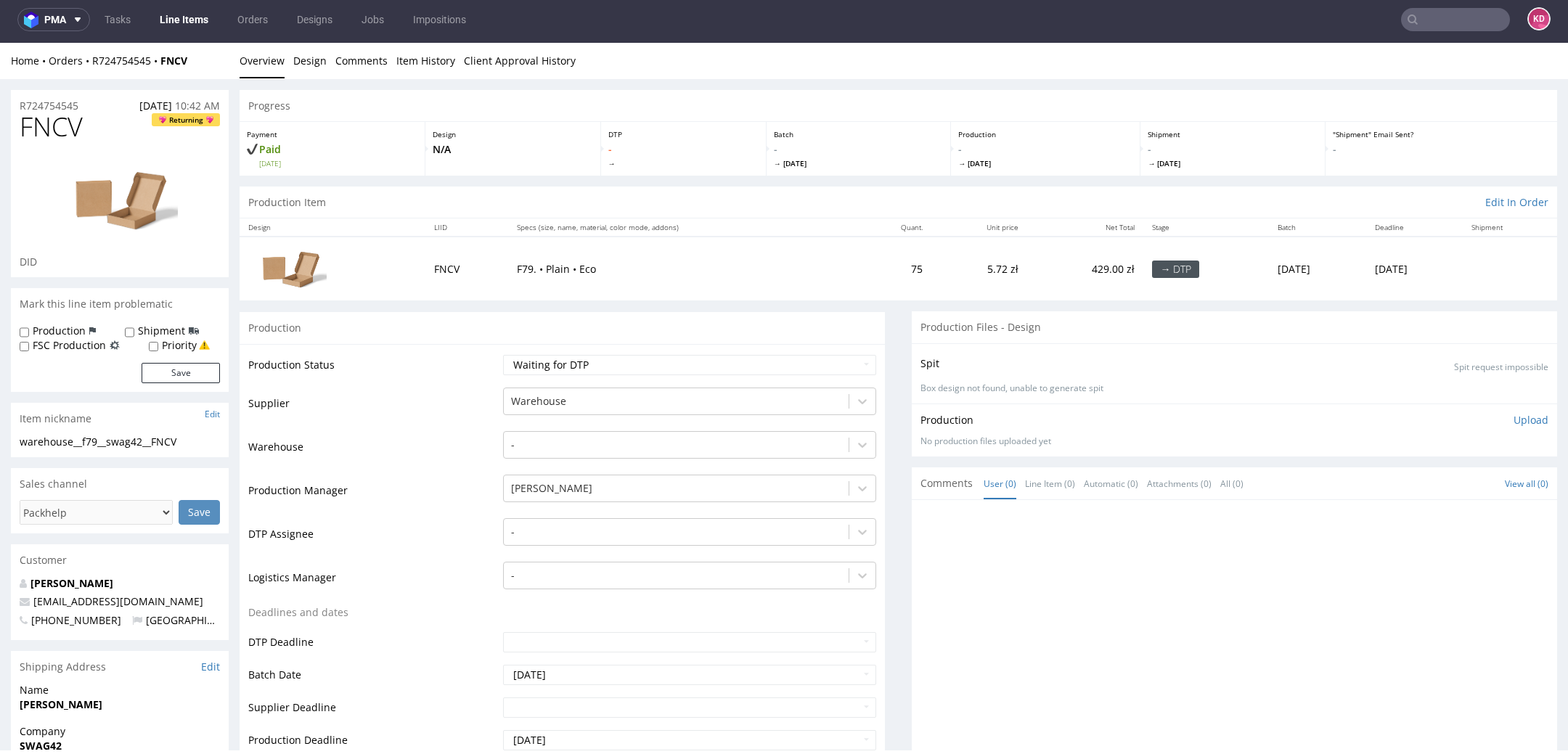
click at [168, 17] on link "Line Items" at bounding box center [184, 19] width 66 height 23
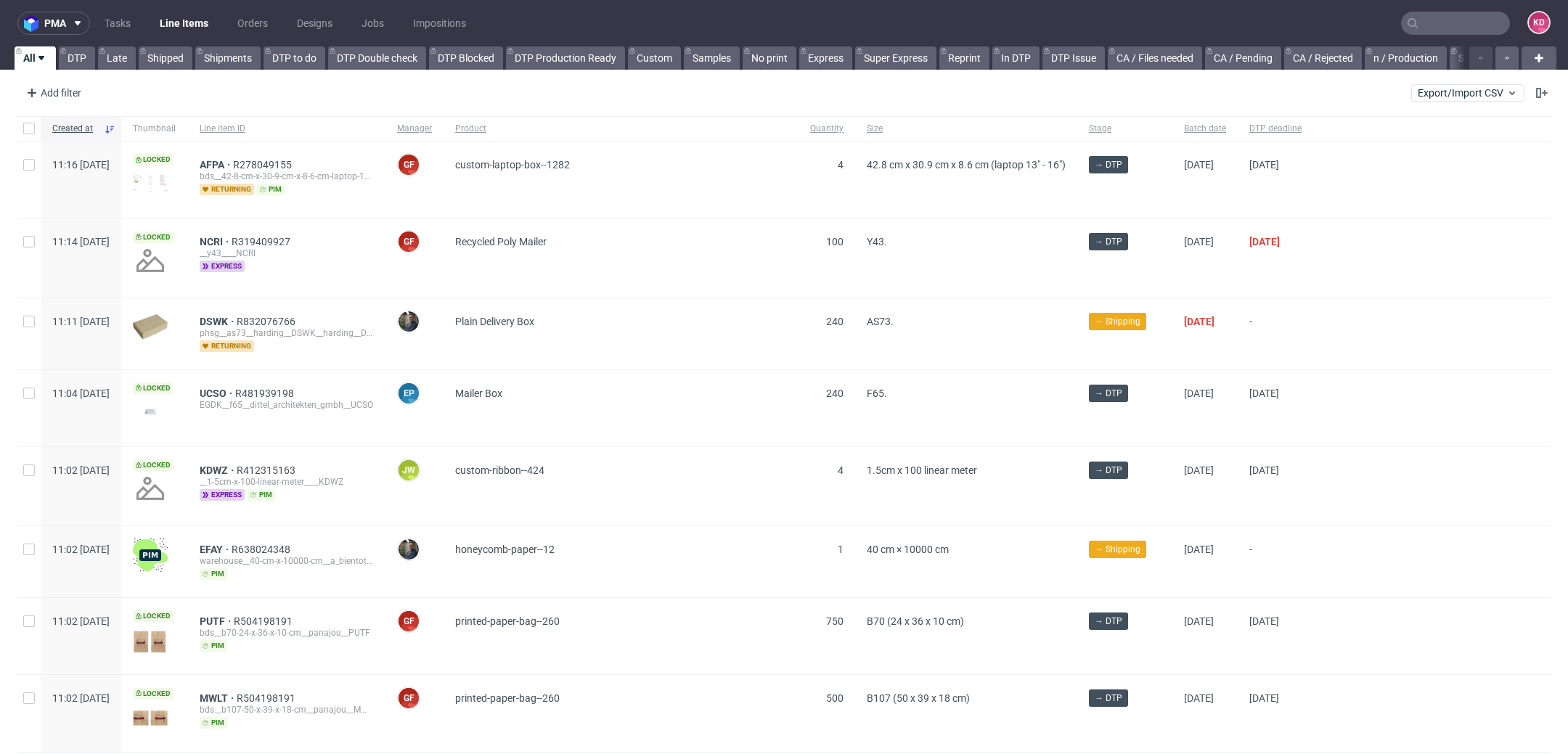
click at [1537, 95] on div "Add filter Hide filters Clear all Export/Import CSV" at bounding box center [784, 93] width 1568 height 35
click at [1536, 93] on use at bounding box center [1542, 93] width 12 height 10
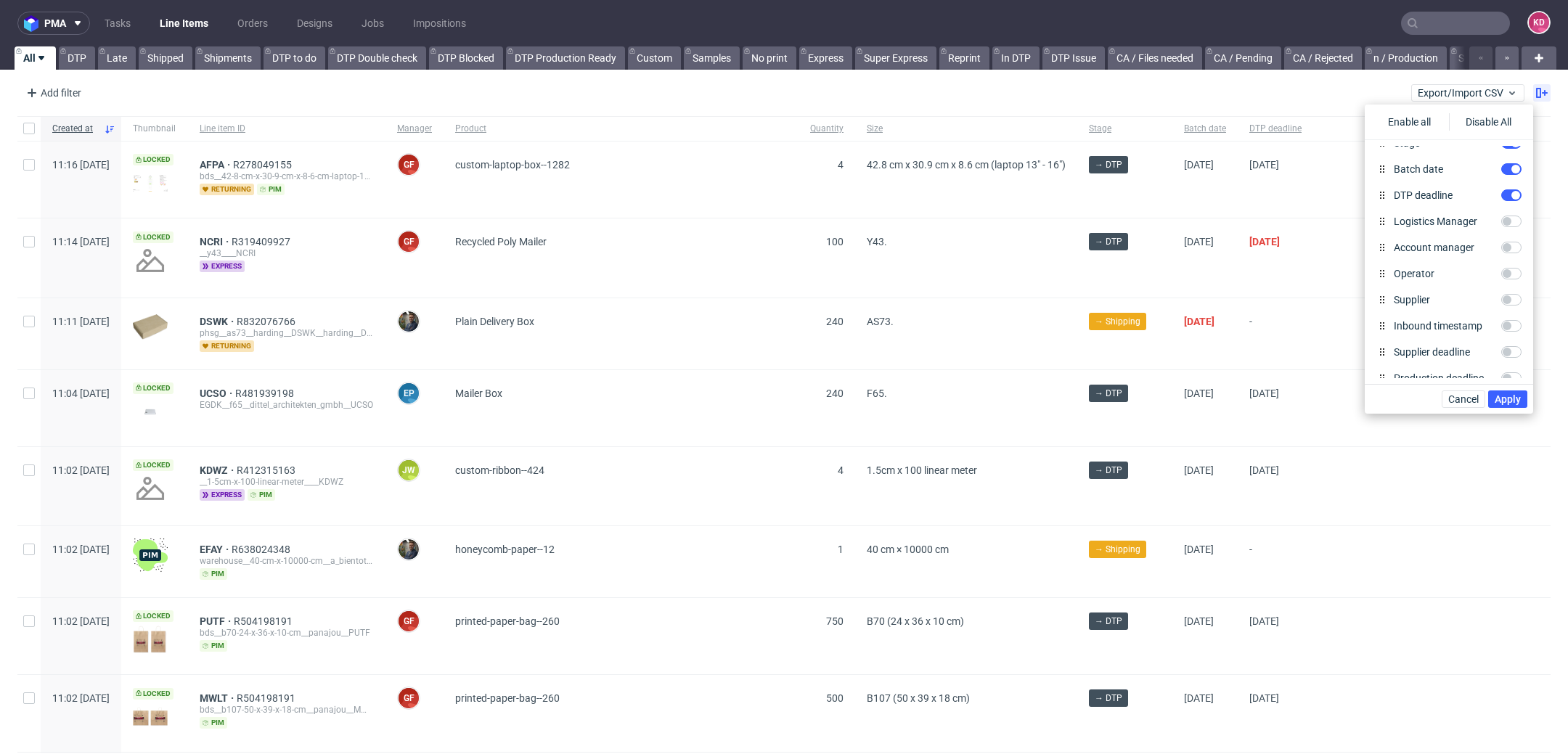
scroll to position [684, 0]
click at [1233, 87] on div "Add filter Hide filters Clear all Export/Import CSV" at bounding box center [784, 93] width 1568 height 35
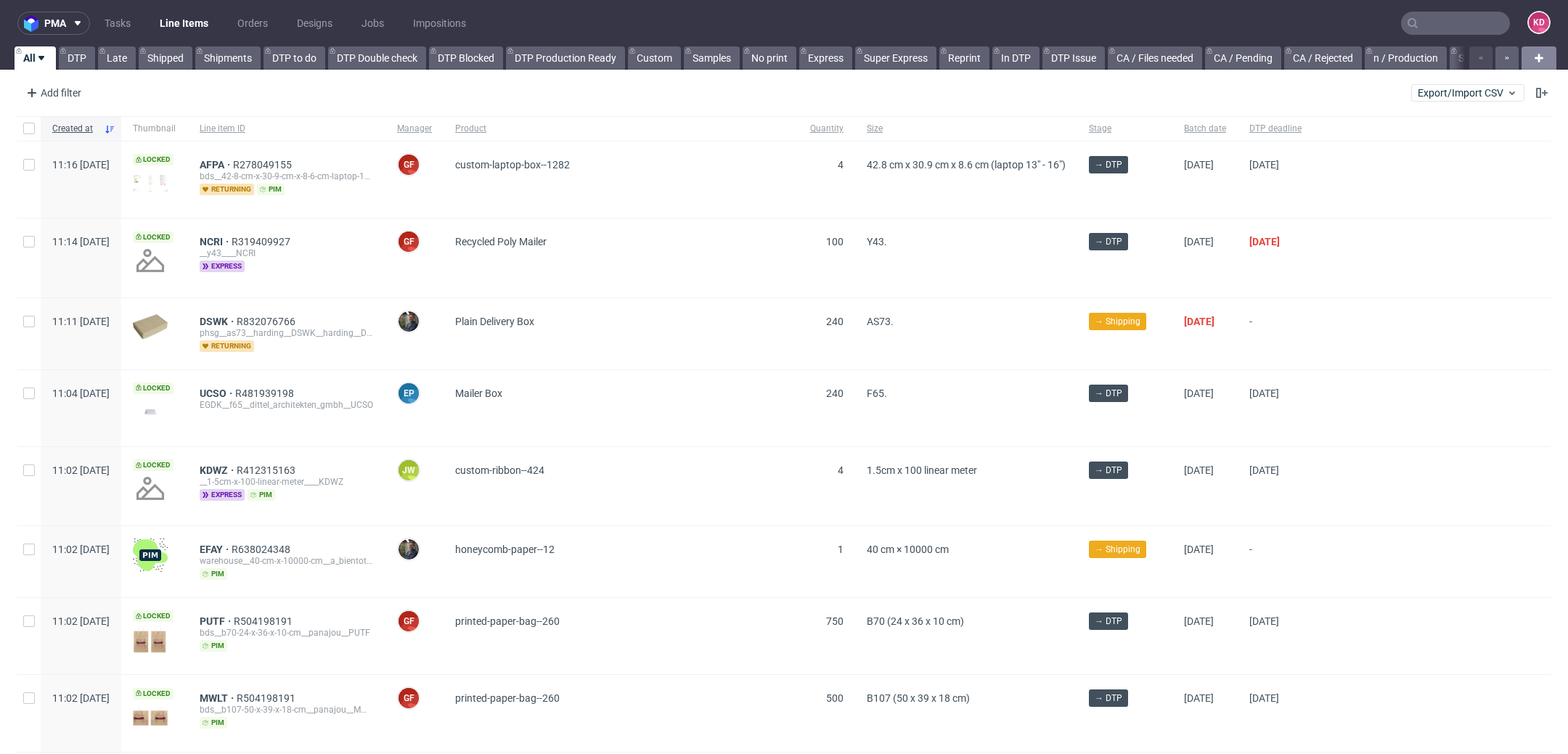
click at [1530, 58] on icon at bounding box center [1539, 58] width 17 height 17
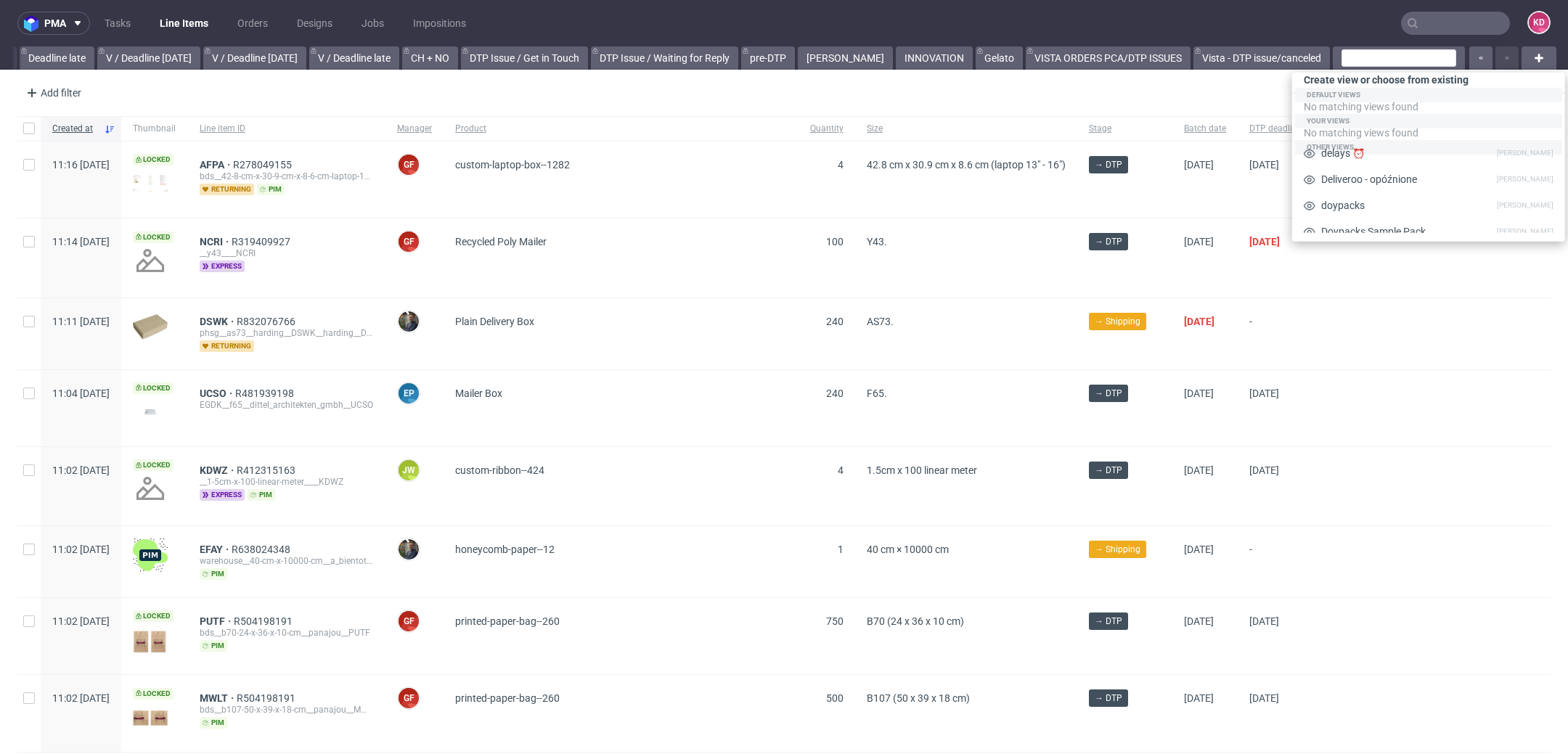
scroll to position [1342, 0]
click at [1243, 88] on div "Add filter Hide filters Clear all Export/Import CSV" at bounding box center [784, 93] width 1568 height 35
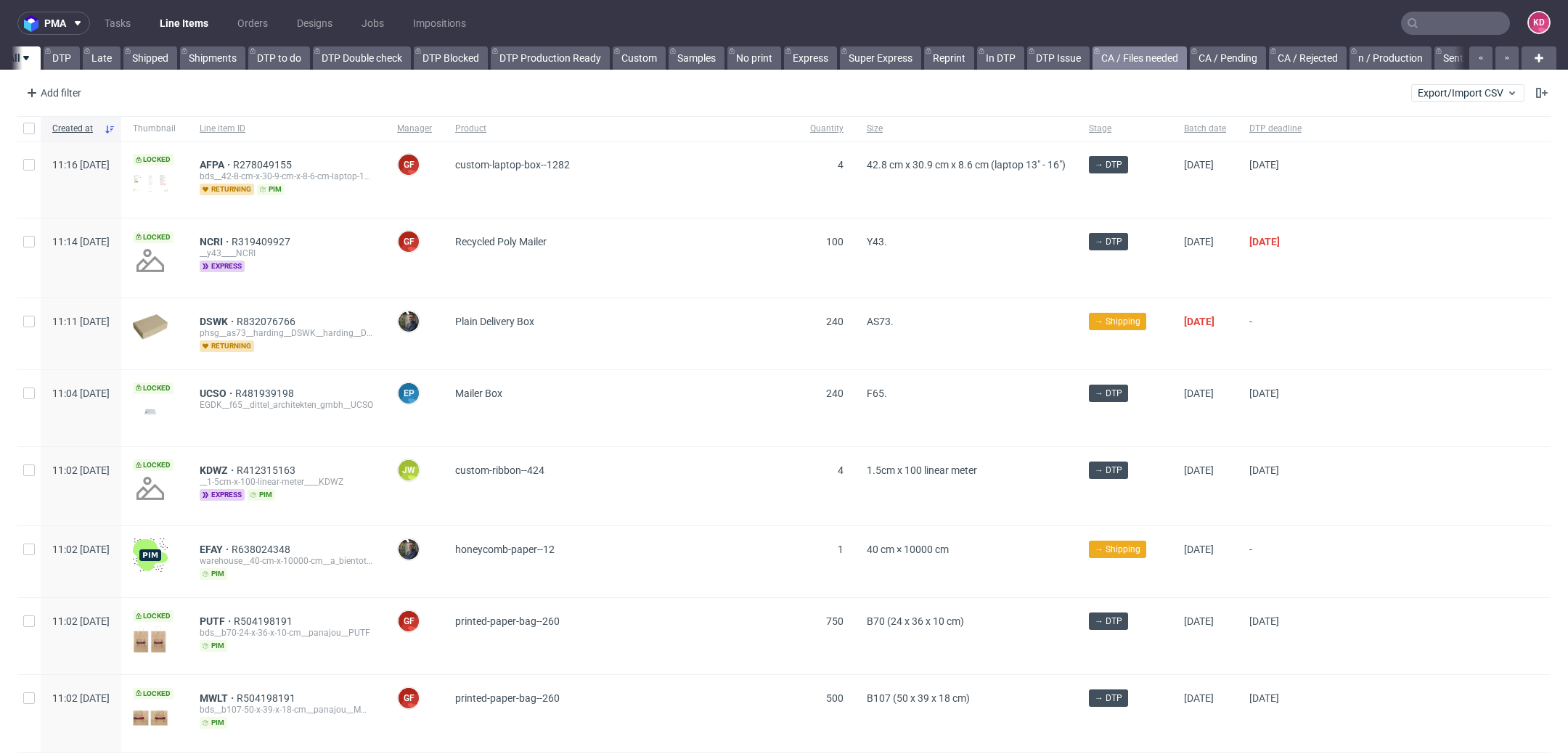
scroll to position [0, 0]
click at [1499, 52] on button "button" at bounding box center [1507, 58] width 23 height 23
click at [1499, 52] on button "button" at bounding box center [1507, 58] width 23 height 23
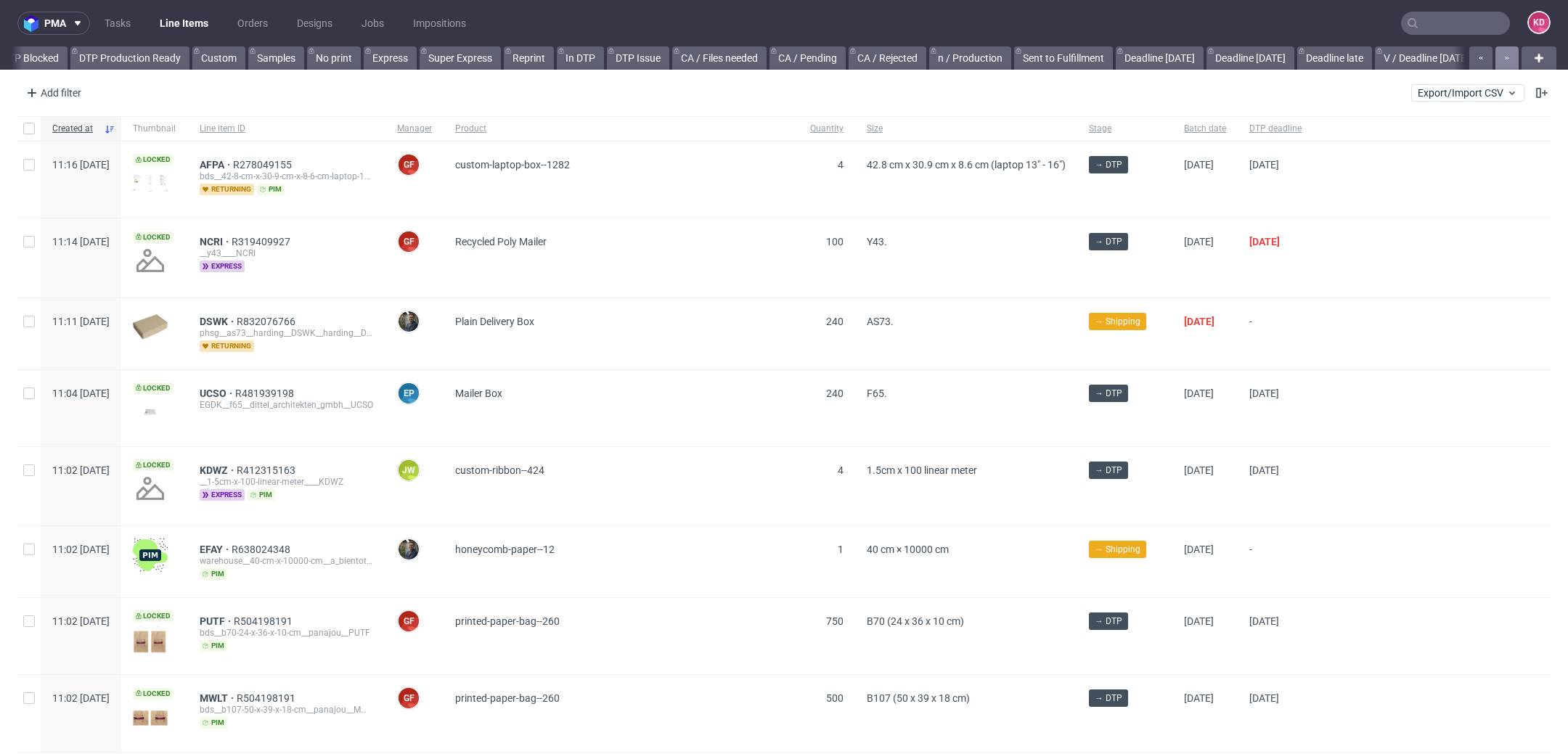
click at [1499, 52] on button "button" at bounding box center [1507, 58] width 23 height 23
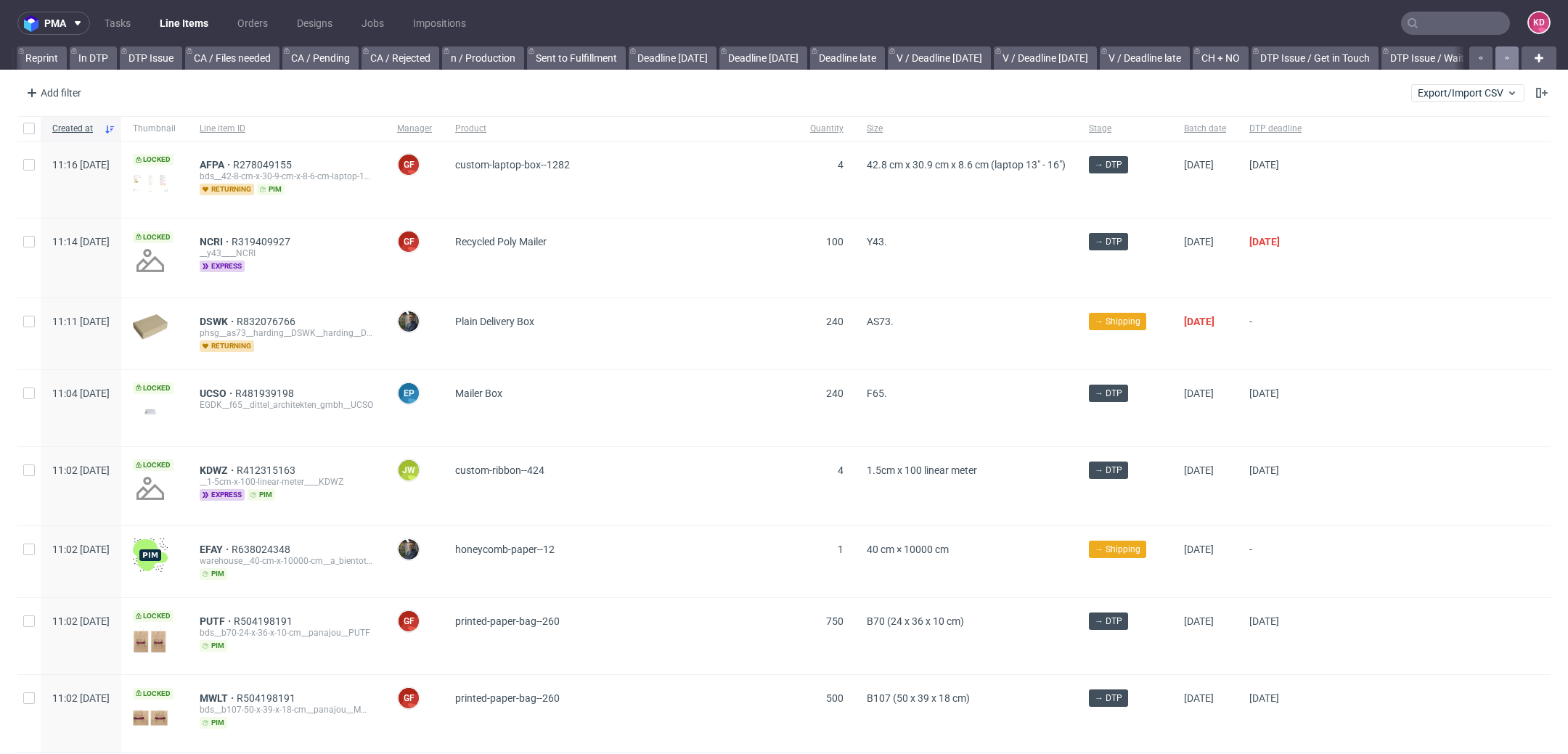
click at [1499, 52] on button "button" at bounding box center [1507, 58] width 23 height 23
click at [1164, 58] on link "[PERSON_NAME]" at bounding box center [1152, 58] width 95 height 23
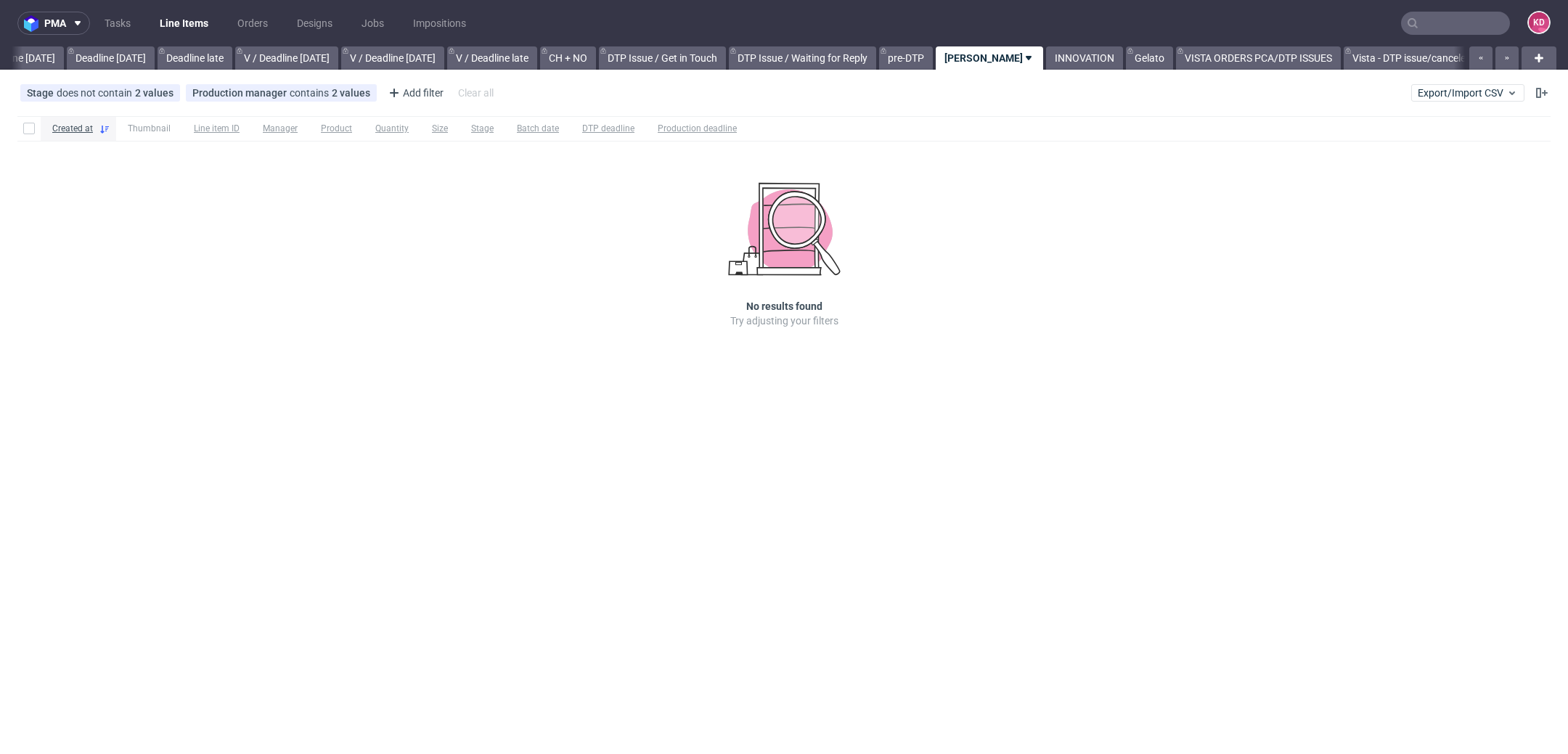
scroll to position [0, 1579]
click at [1539, 101] on div "Stage does not contain 2 values Cancelled, Shipped Production manager contains …" at bounding box center [784, 93] width 1568 height 35
click at [1540, 93] on use at bounding box center [1542, 93] width 12 height 10
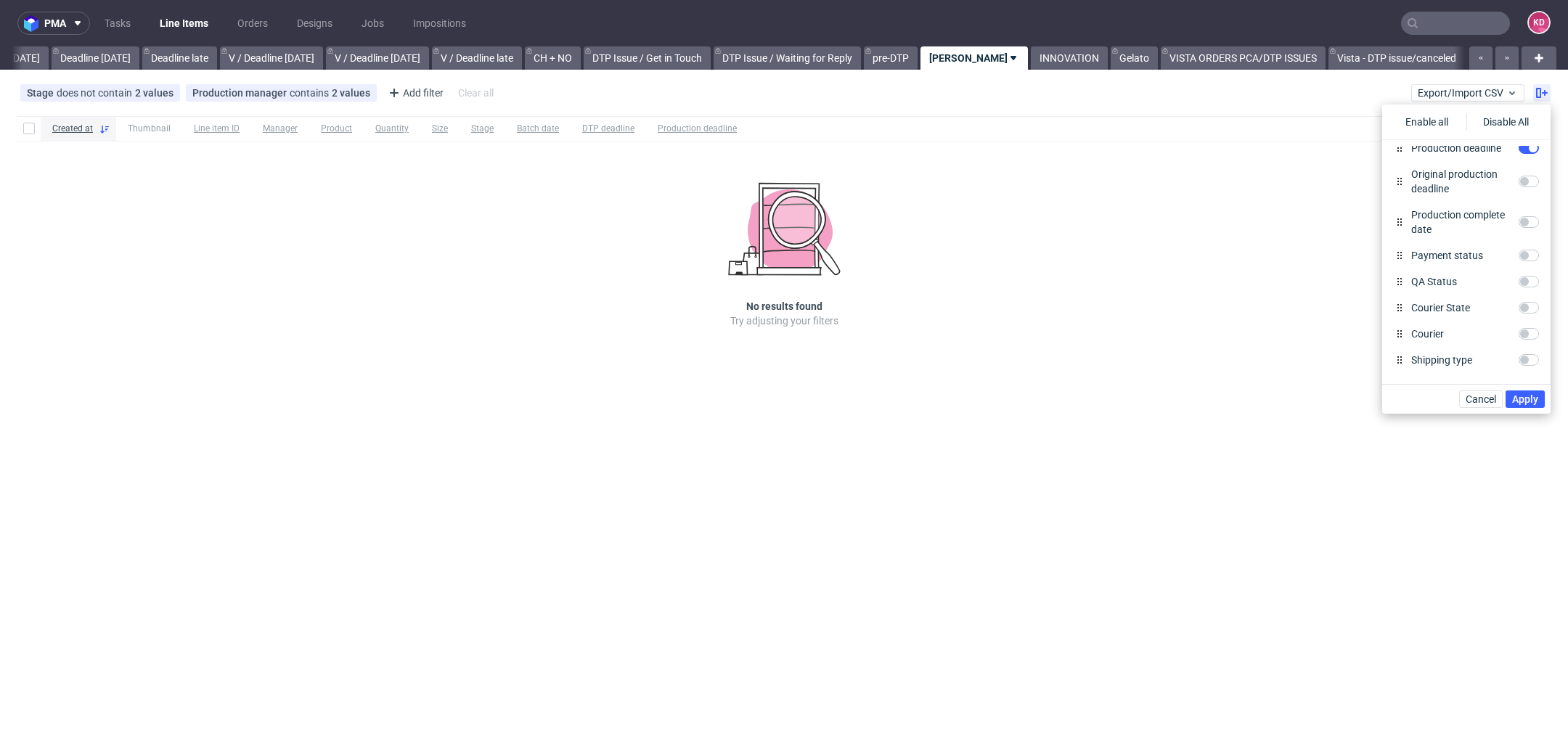
scroll to position [425, 0]
click at [1479, 401] on span "Cancel" at bounding box center [1481, 399] width 31 height 10
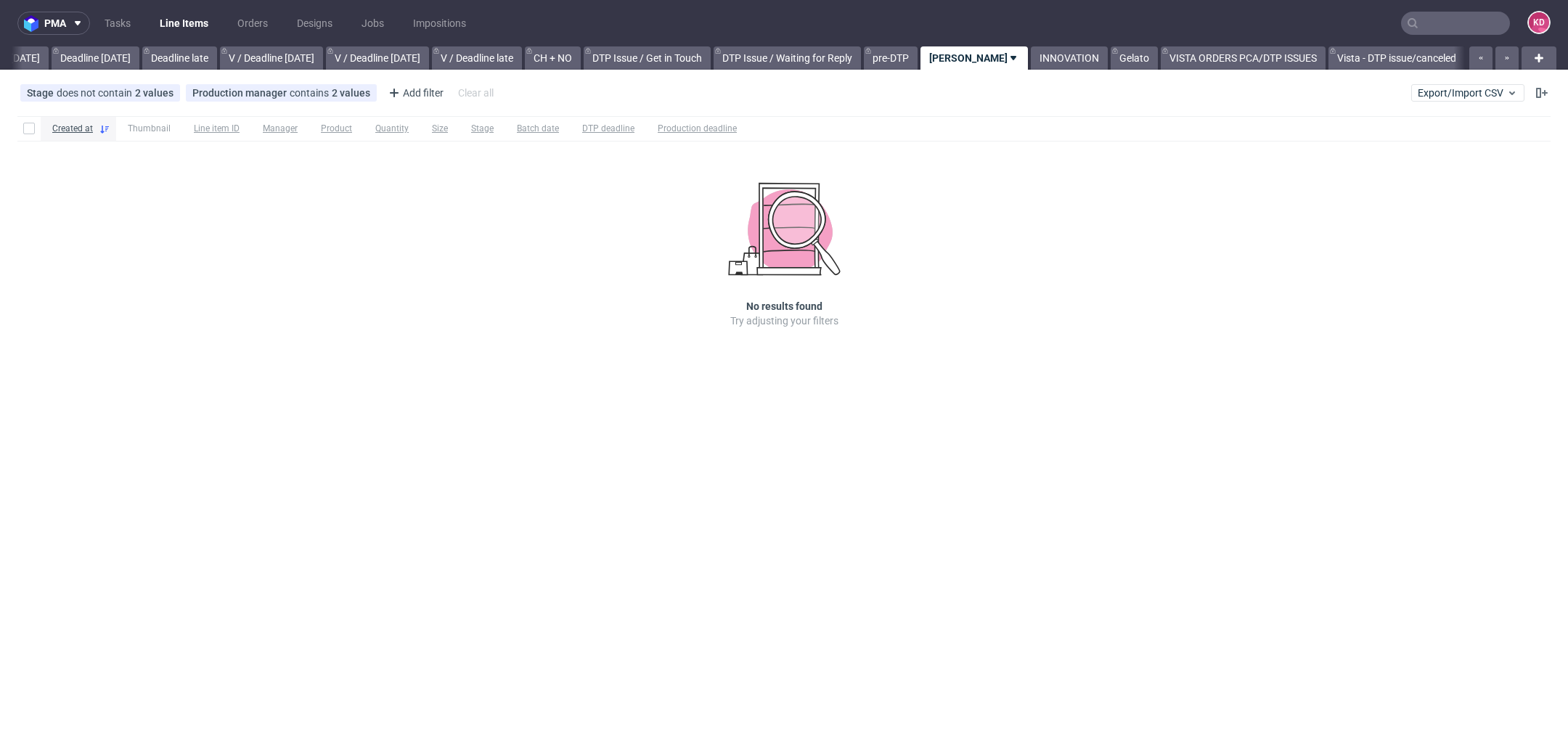
click at [177, 21] on link "Line Items" at bounding box center [184, 23] width 66 height 23
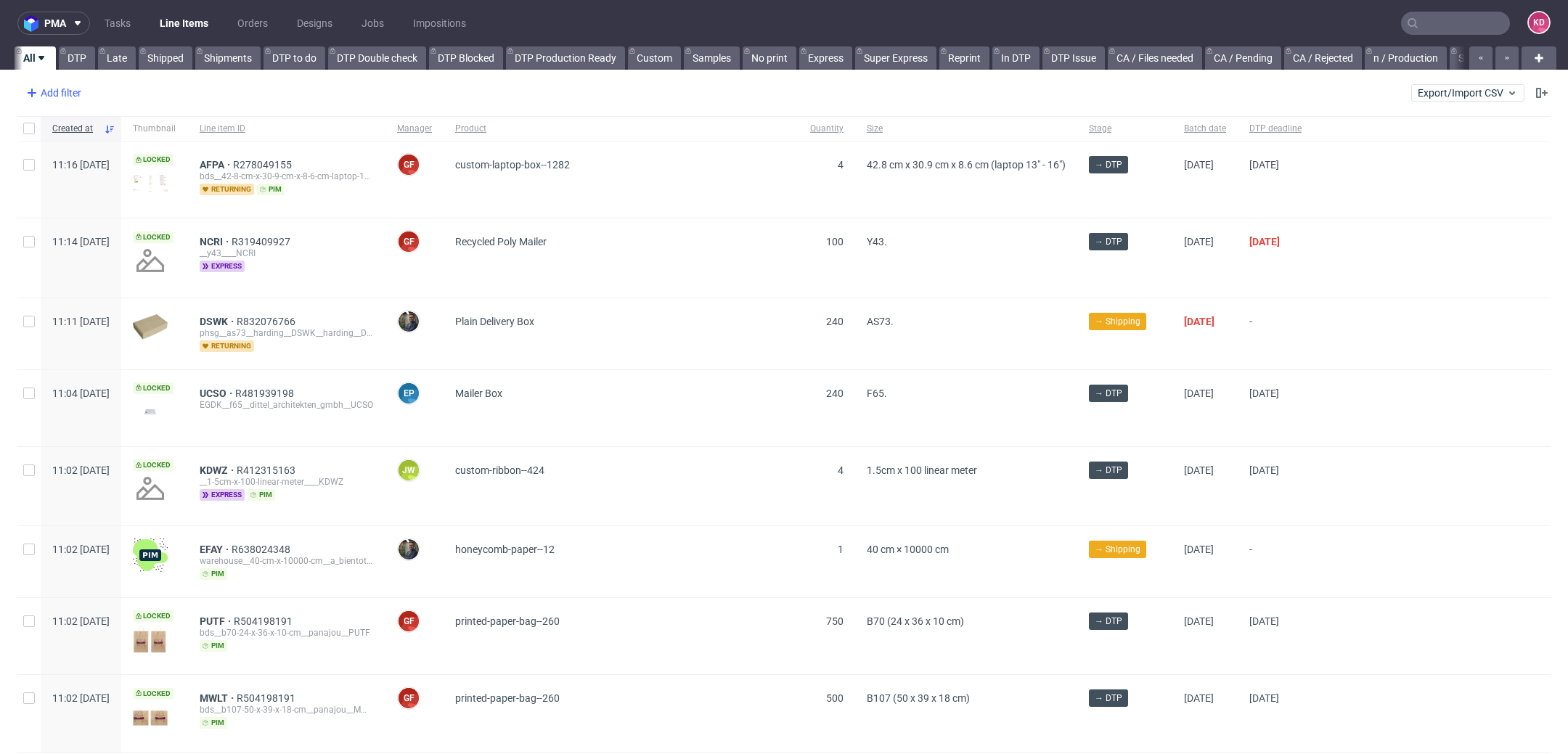
click at [58, 93] on div "Add filter" at bounding box center [52, 93] width 64 height 23
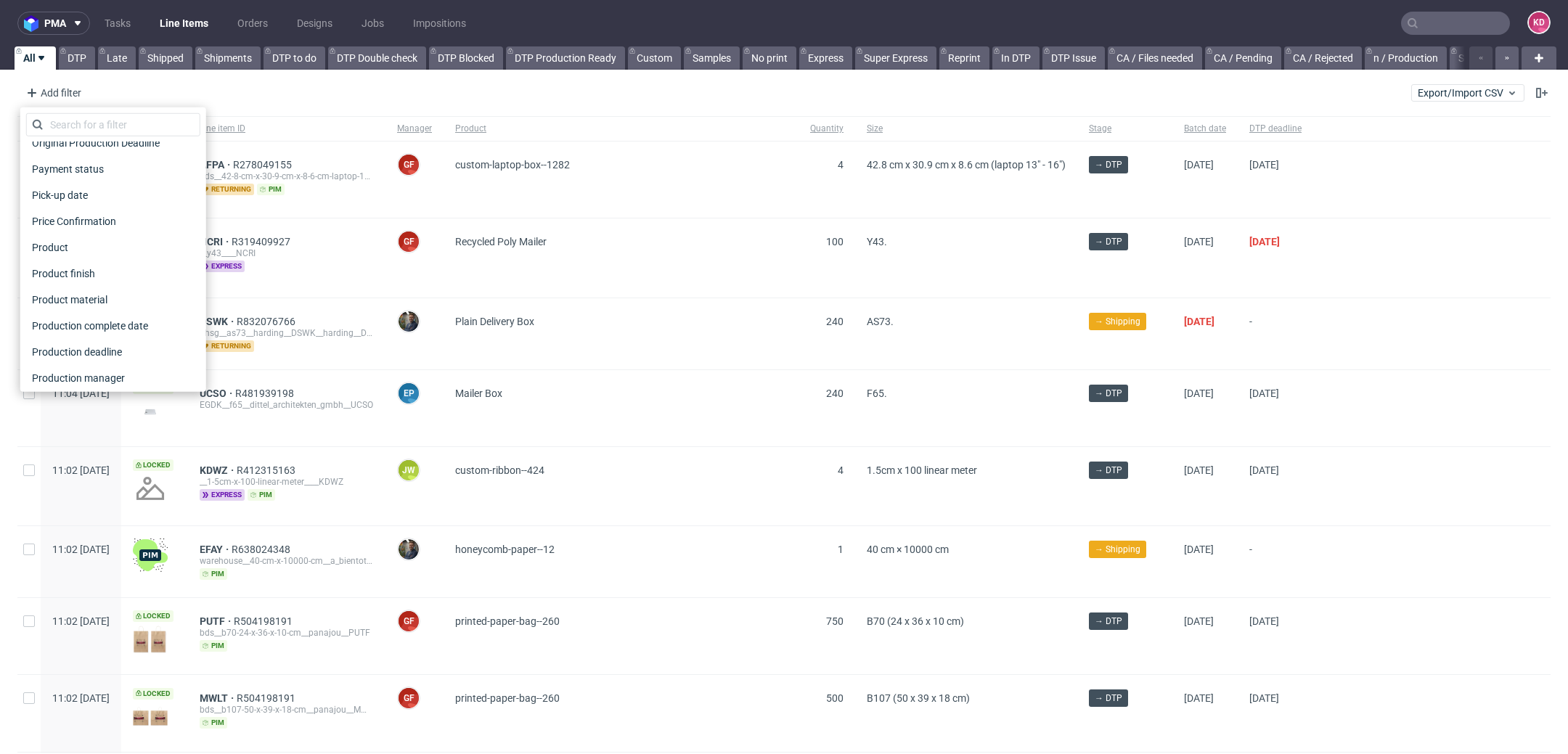
scroll to position [690, 0]
click at [107, 126] on input "text" at bounding box center [112, 125] width 174 height 23
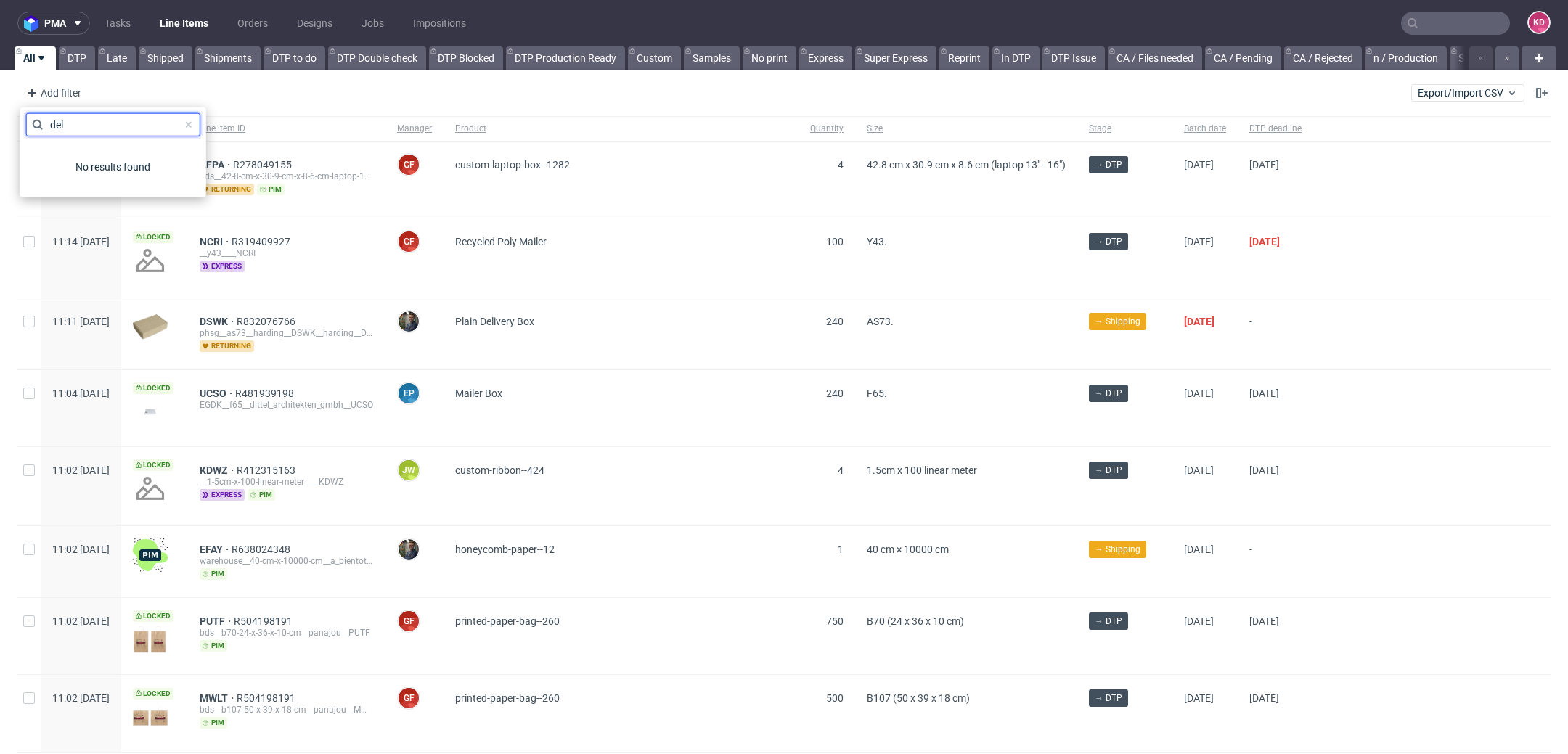
scroll to position [0, 0]
type input "d"
